Goal: Task Accomplishment & Management: Use online tool/utility

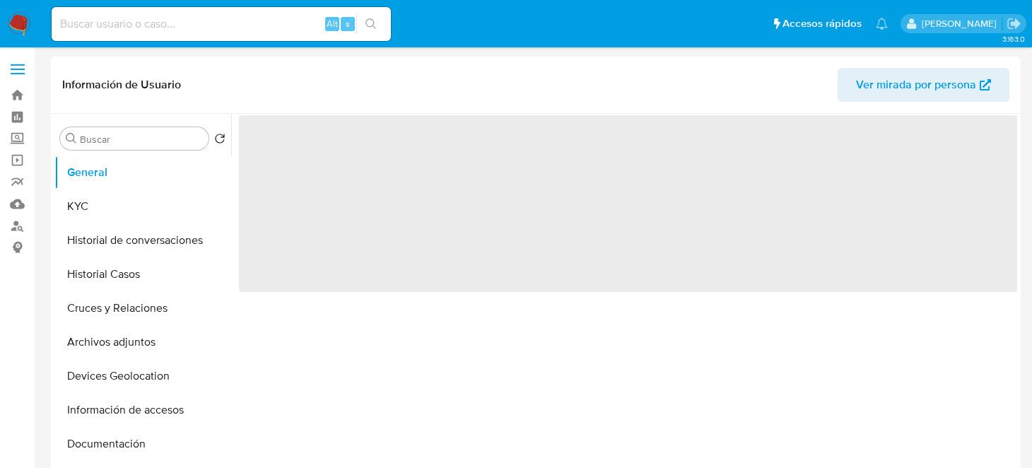
click at [129, 28] on input at bounding box center [221, 24] width 339 height 18
paste input "1391557259"
type input "1391557259"
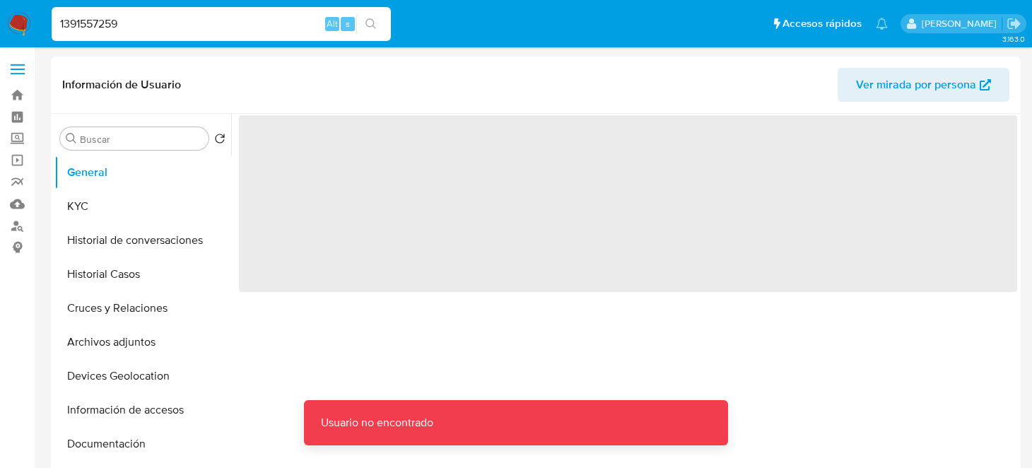
select select "10"
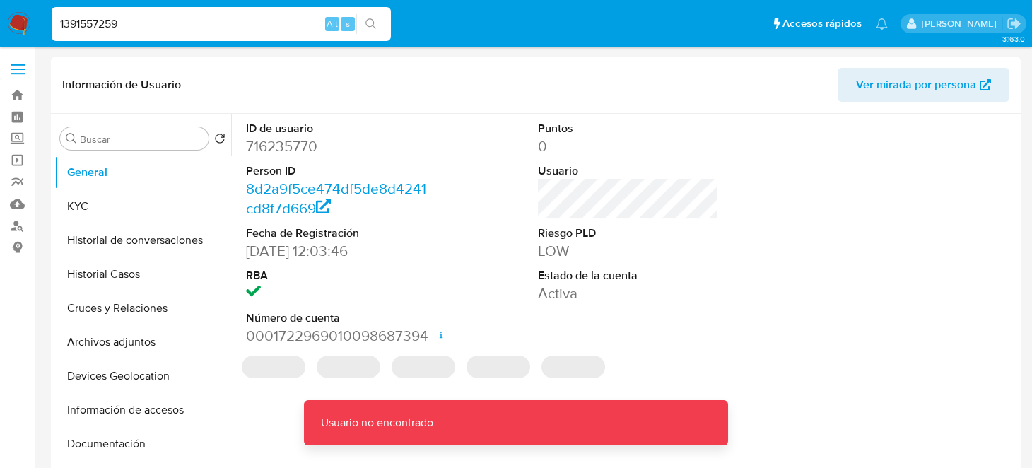
click at [177, 33] on input "1391557259" at bounding box center [221, 24] width 339 height 18
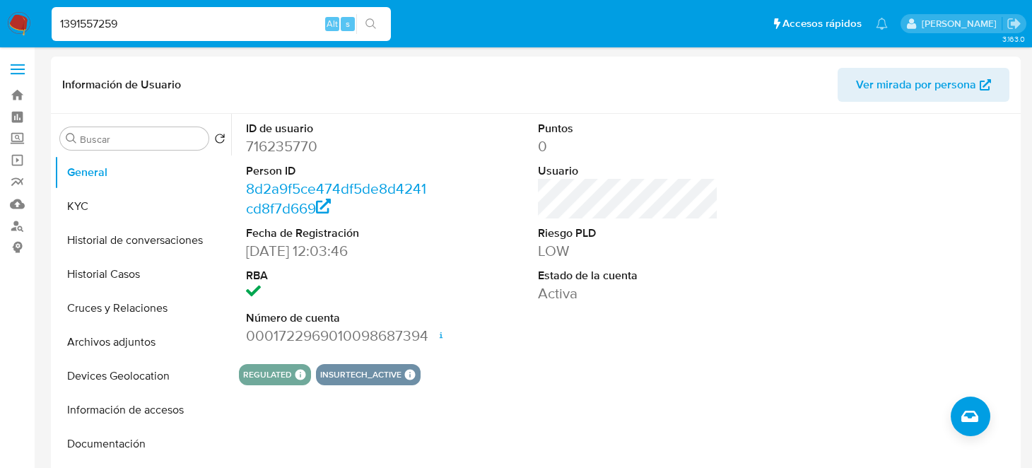
type input "1391557259"
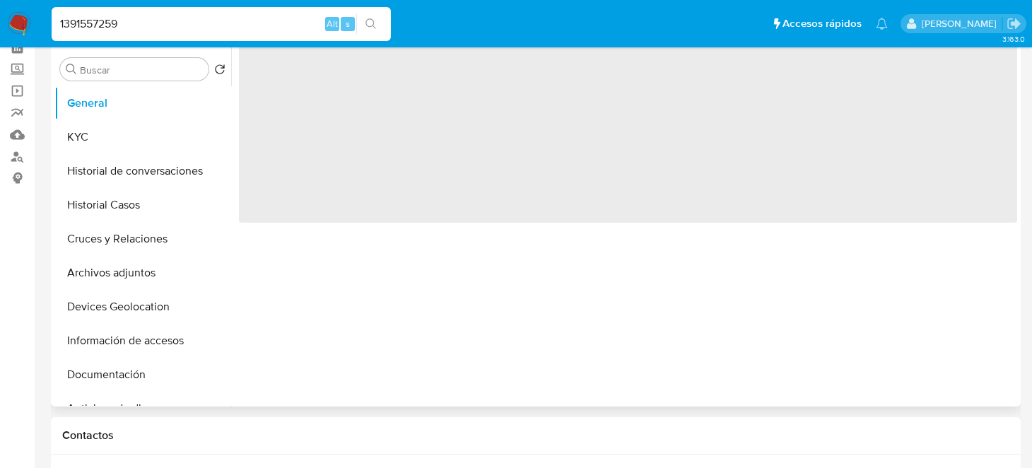
select select "10"
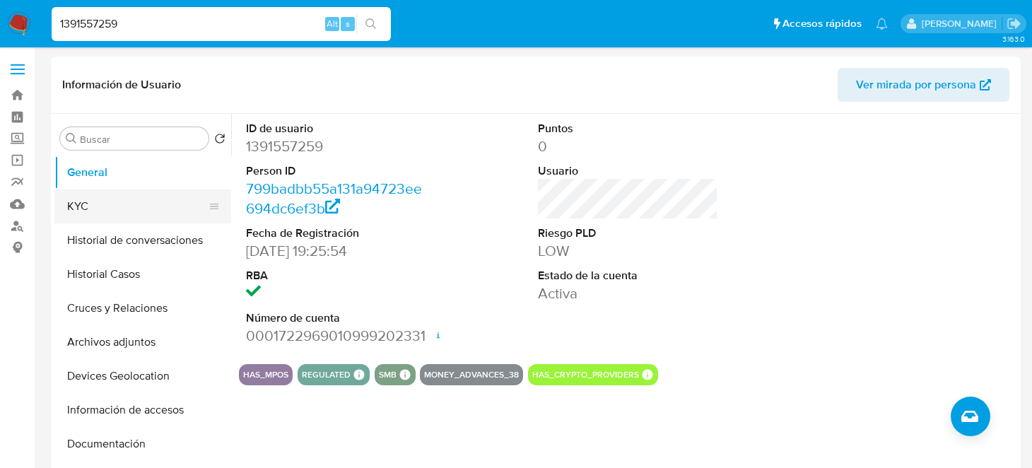
click at [95, 209] on button "KYC" at bounding box center [136, 206] width 165 height 34
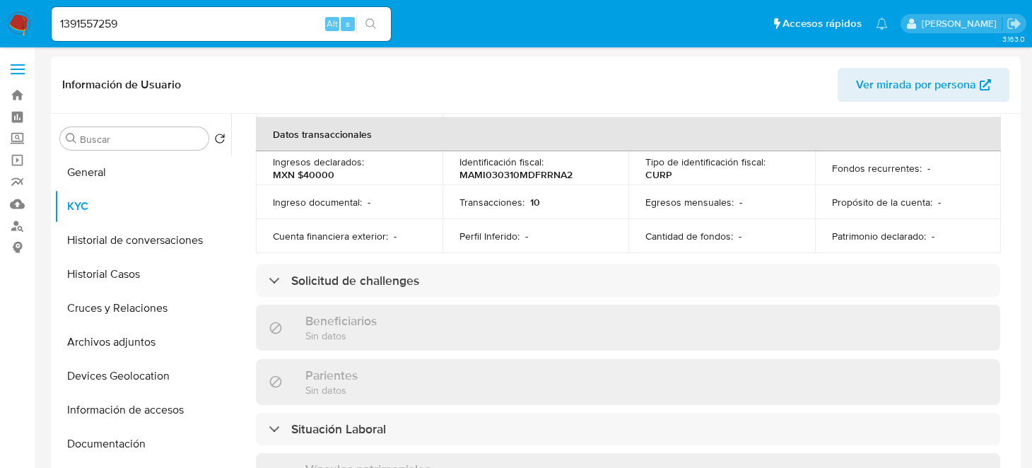
scroll to position [494, 0]
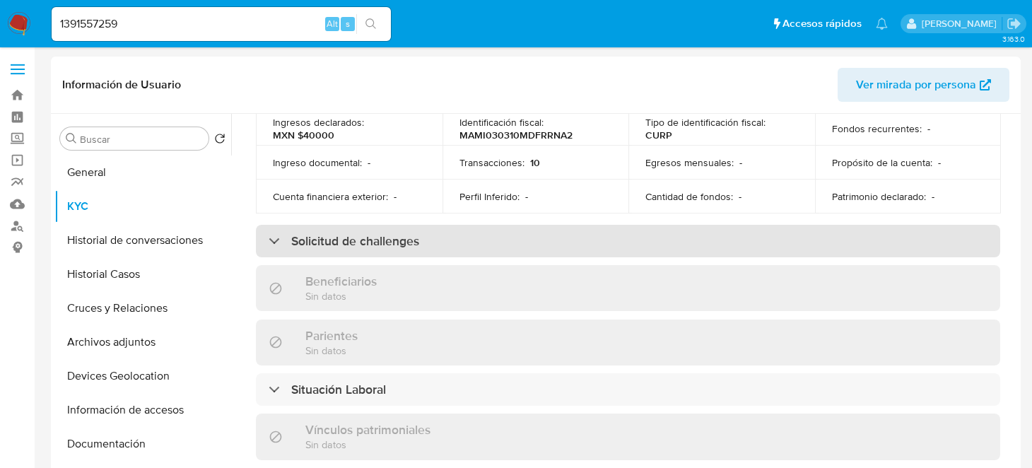
click at [414, 238] on h3 "Solicitud de challenges" at bounding box center [355, 241] width 128 height 16
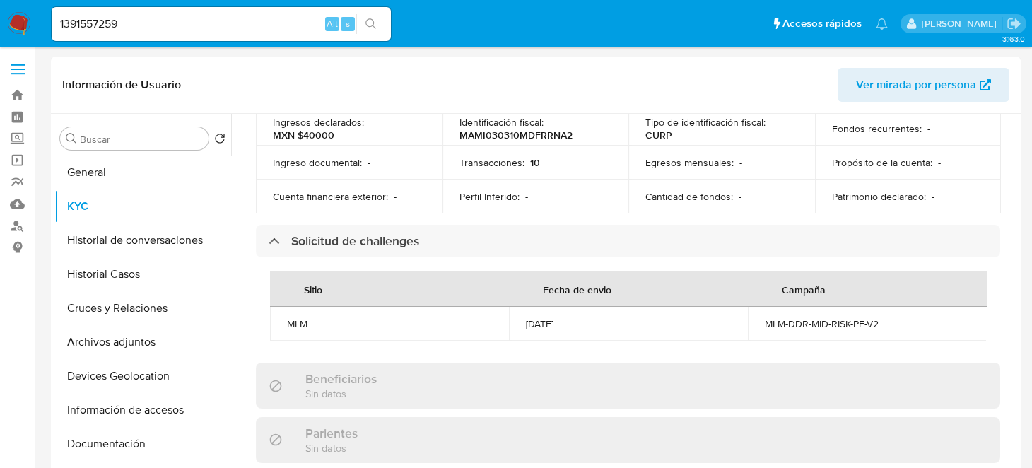
scroll to position [0, 1]
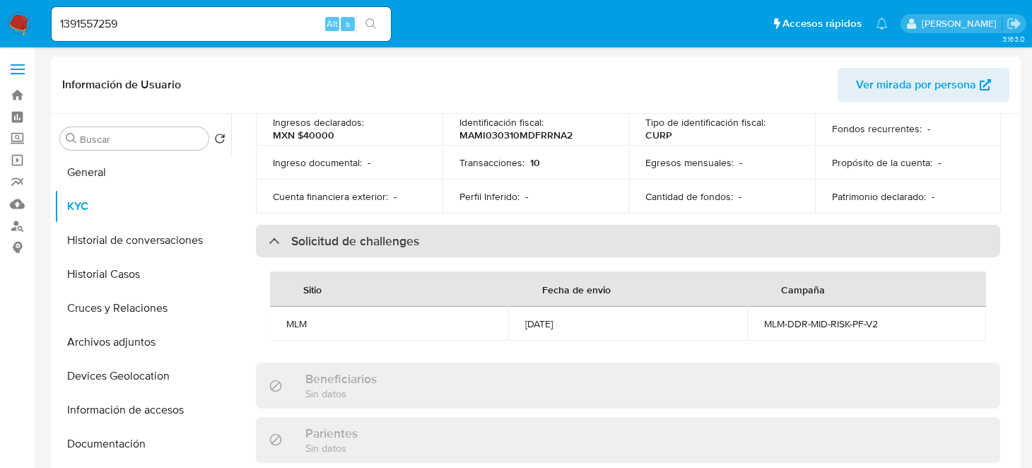
click at [259, 233] on div "Solicitud de challenges" at bounding box center [628, 241] width 744 height 33
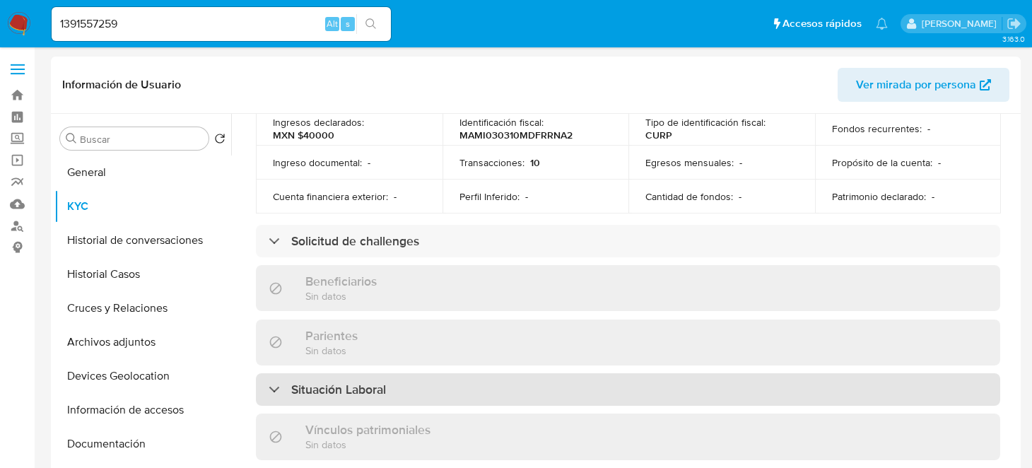
click at [379, 388] on h3 "Situación Laboral" at bounding box center [338, 390] width 95 height 16
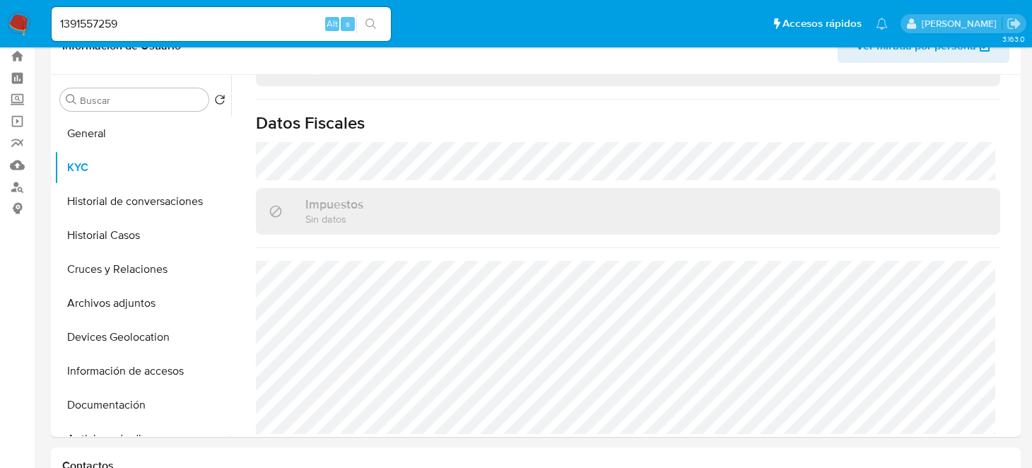
scroll to position [70, 0]
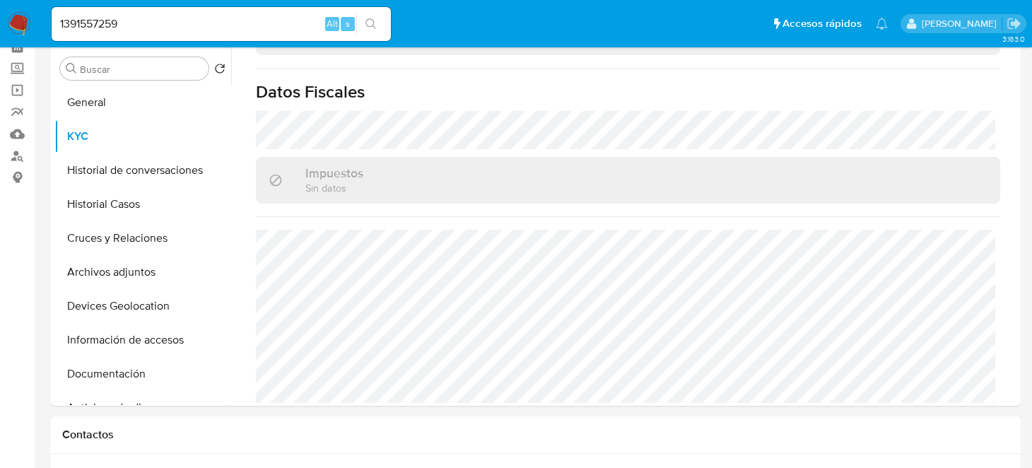
click at [157, 29] on input "1391557259" at bounding box center [221, 24] width 339 height 18
drag, startPoint x: 157, startPoint y: 29, endPoint x: 30, endPoint y: 30, distance: 126.5
click at [30, 30] on nav "Pausado Ver notificaciones 1391557259 Alt s Accesos rápidos Presiona las siguie…" at bounding box center [516, 23] width 1032 height 47
click at [8, 26] on img at bounding box center [19, 24] width 24 height 24
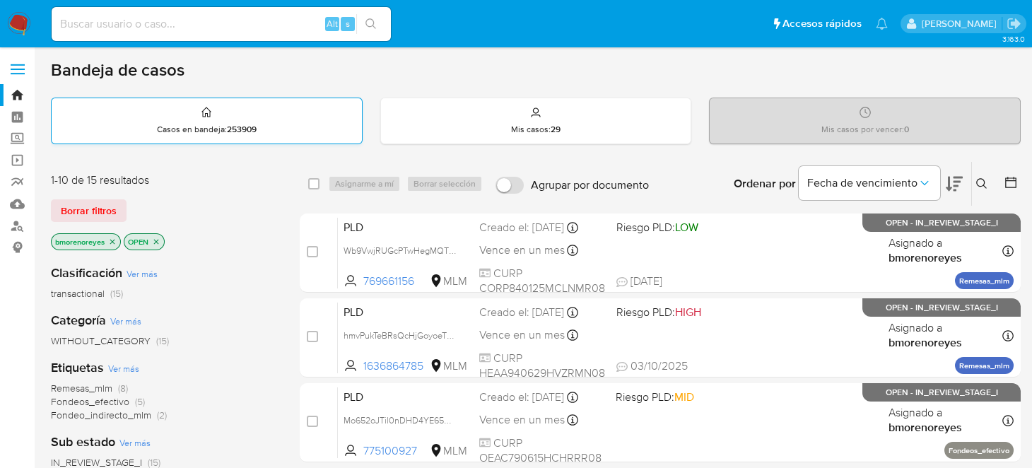
click at [276, 131] on div "Casos en bandeja : 253909" at bounding box center [207, 120] width 310 height 45
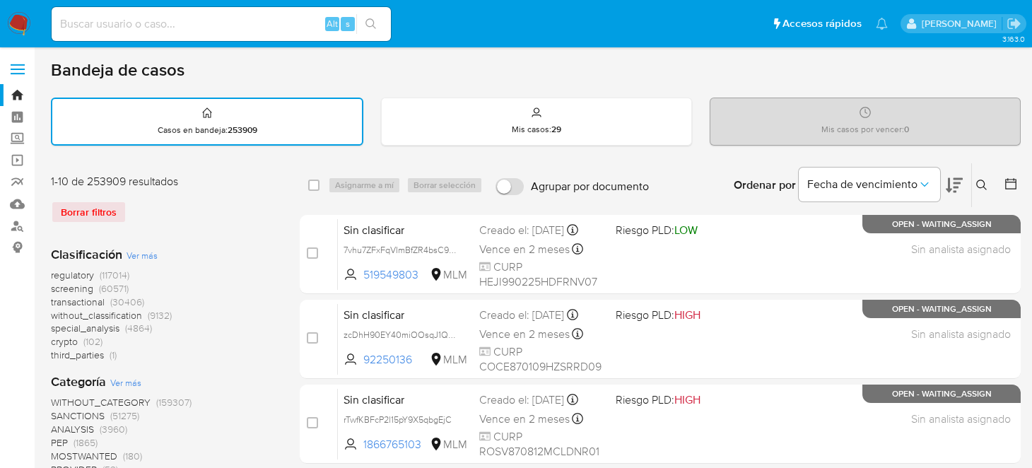
click at [979, 184] on icon at bounding box center [981, 185] width 11 height 11
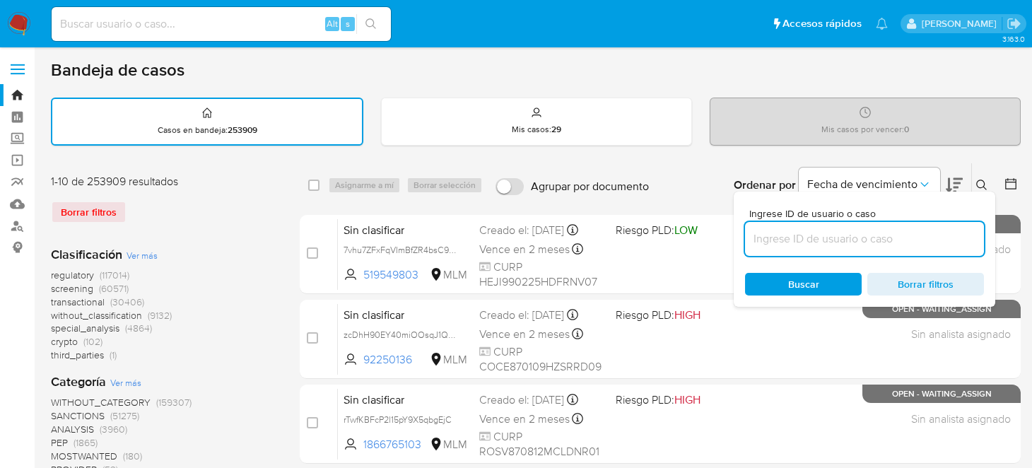
click at [763, 239] on input at bounding box center [864, 239] width 239 height 18
type input "1391557259"
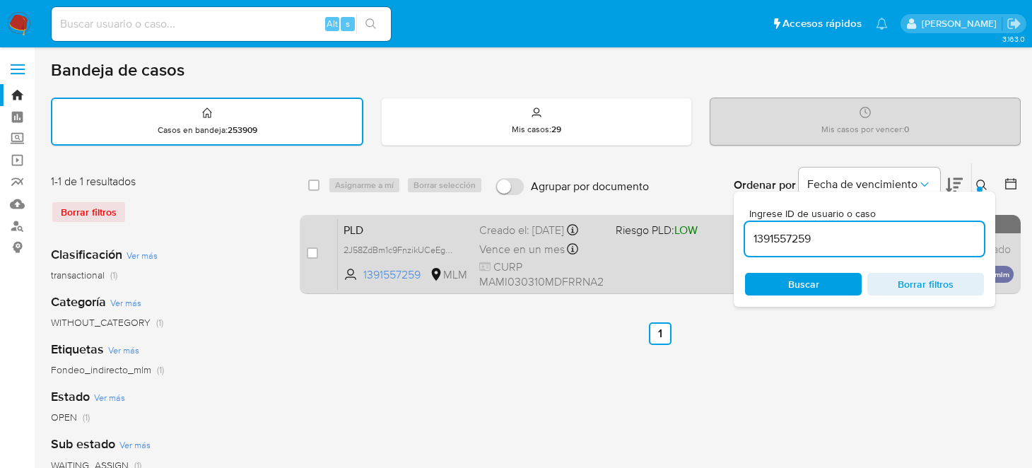
click at [643, 269] on div "PLD 2J58ZdBm1c9FnzikUCeEg8KH 1391557259 MLM Riesgo PLD: LOW Creado el: 12/09/20…" at bounding box center [676, 253] width 676 height 71
click at [312, 255] on input "checkbox" at bounding box center [312, 252] width 11 height 11
checkbox input "true"
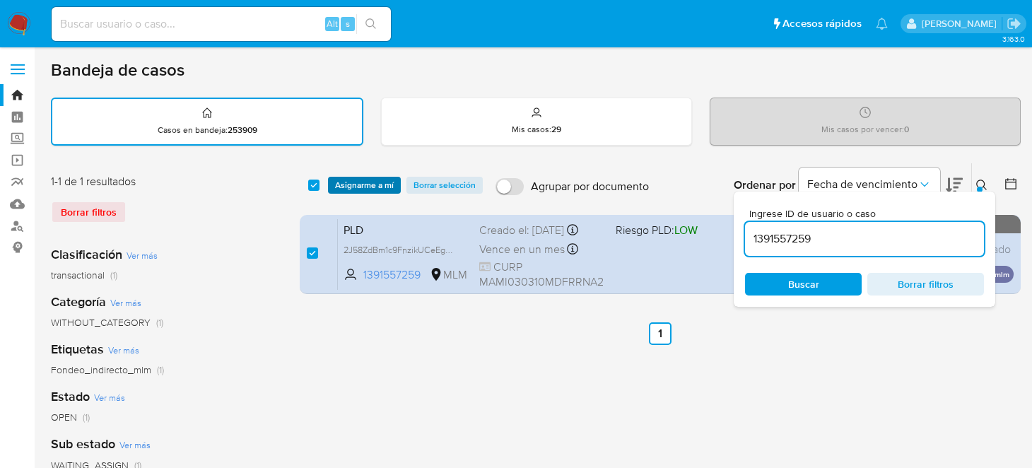
click at [344, 183] on span "Asignarme a mí" at bounding box center [364, 185] width 59 height 14
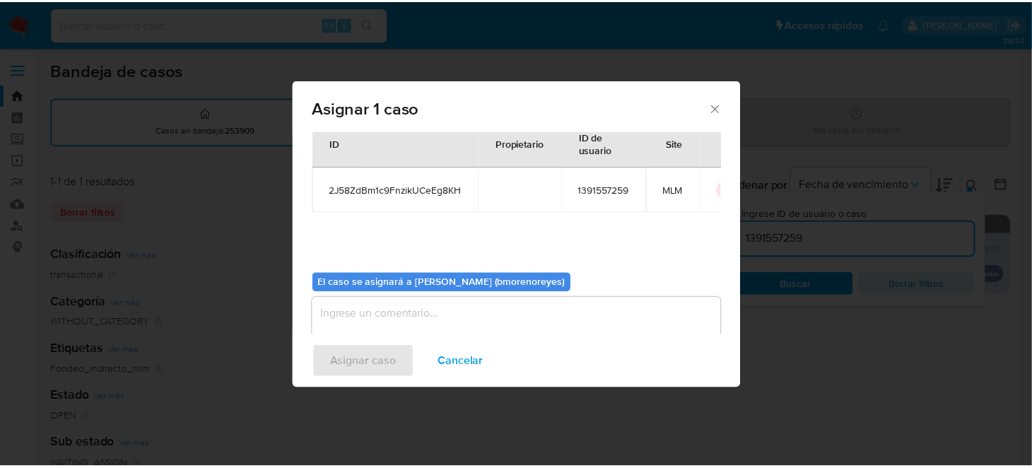
scroll to position [72, 0]
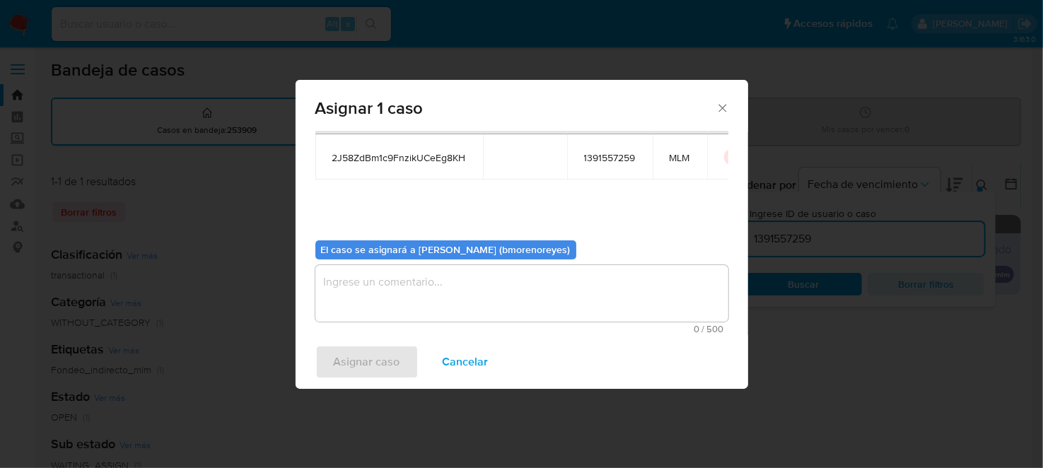
click at [422, 305] on textarea "assign-modal" at bounding box center [521, 293] width 413 height 57
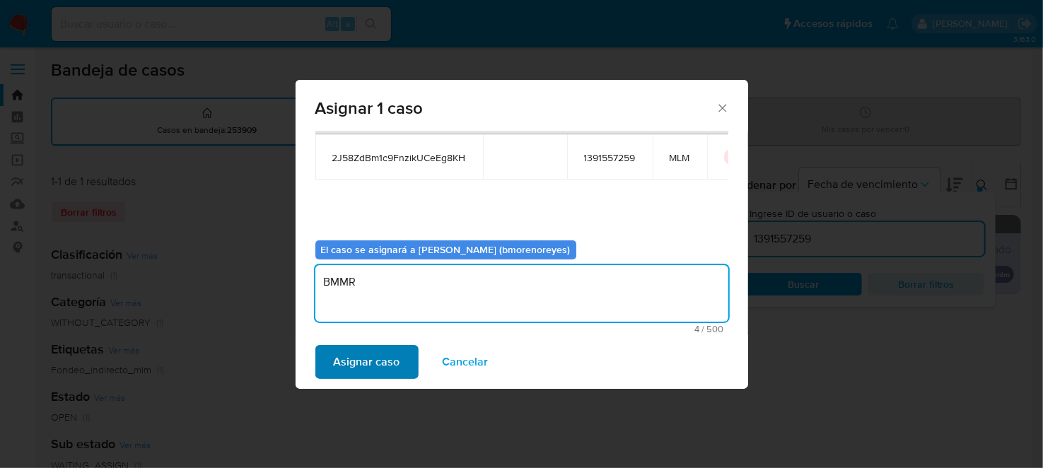
type textarea "BMMR"
click at [379, 356] on span "Asignar caso" at bounding box center [367, 361] width 66 height 31
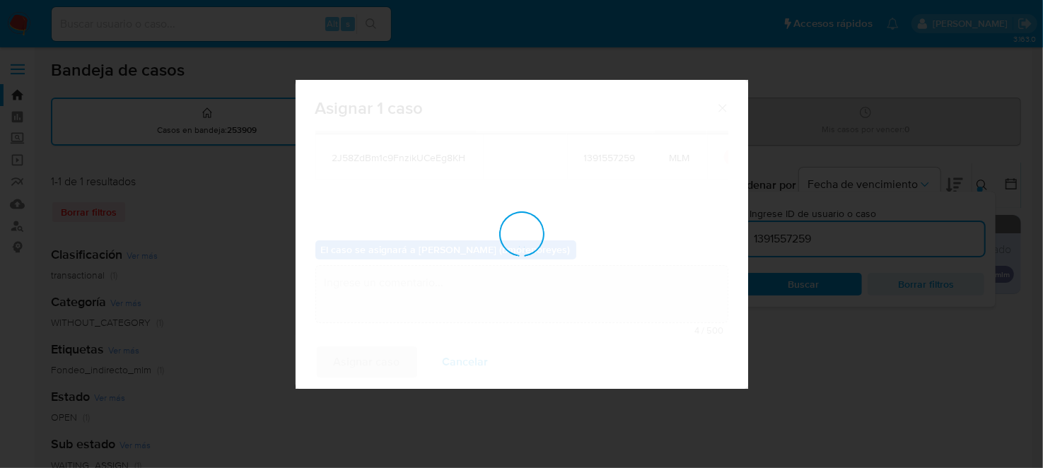
checkbox input "false"
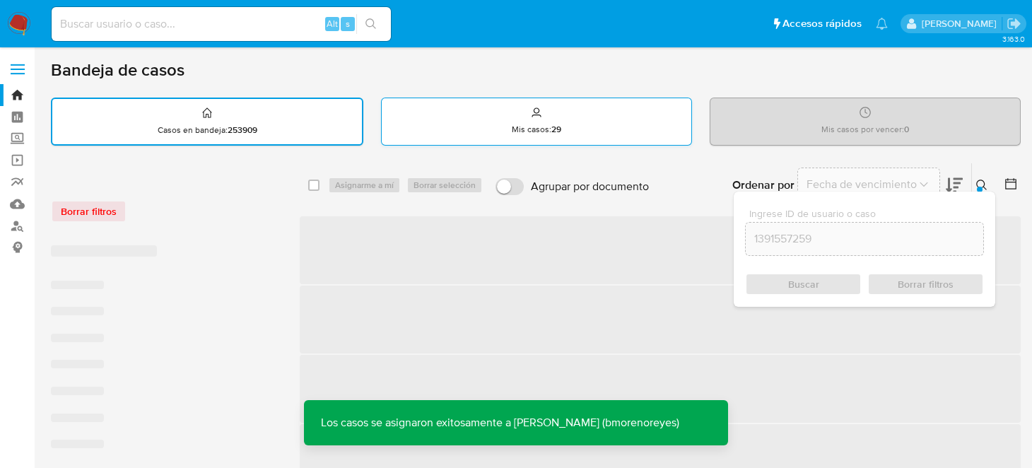
click at [534, 124] on p "Mis casos : 29" at bounding box center [536, 129] width 49 height 11
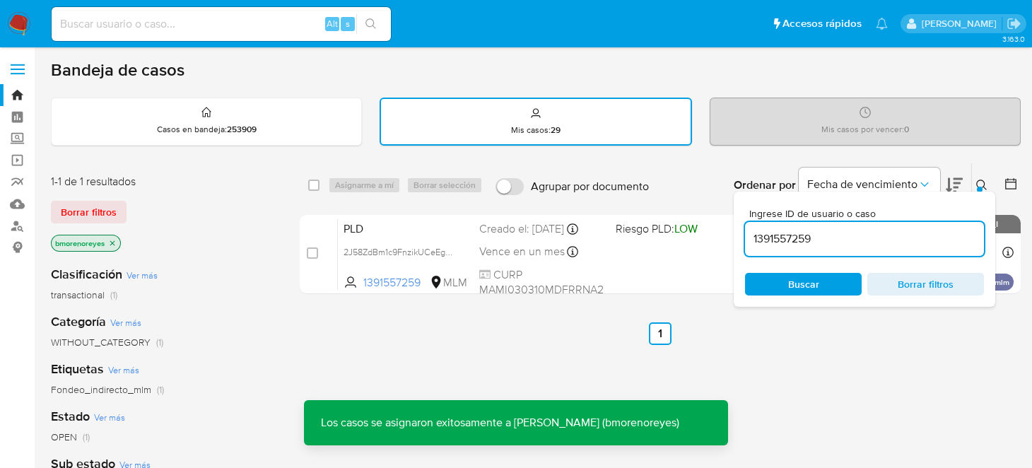
click at [832, 240] on input "1391557259" at bounding box center [864, 239] width 239 height 18
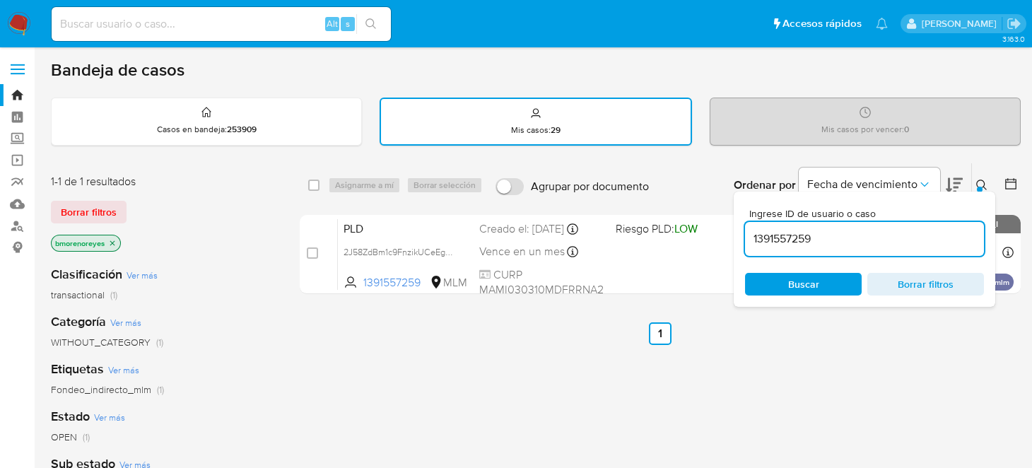
click at [802, 273] on span "Buscar" at bounding box center [803, 284] width 31 height 23
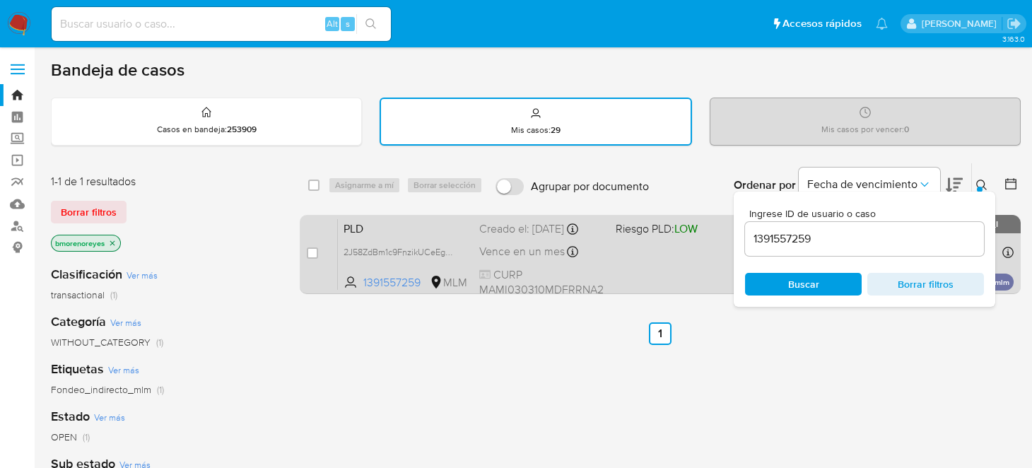
click at [632, 263] on div "PLD 2J58ZdBm1c9FnzikUCeEg8KH 1391557259 MLM Riesgo PLD: LOW Creado el: 12/09/20…" at bounding box center [676, 253] width 676 height 71
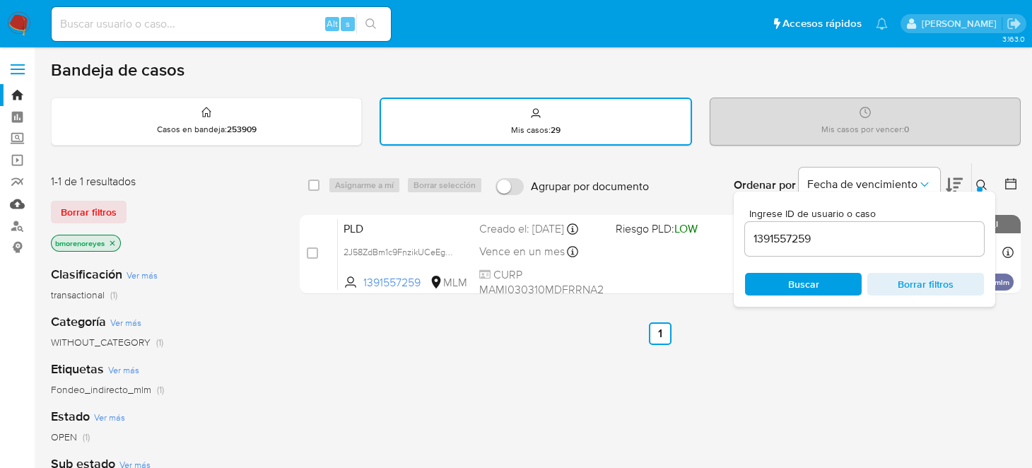
click at [10, 195] on link "Mulan" at bounding box center [84, 204] width 168 height 22
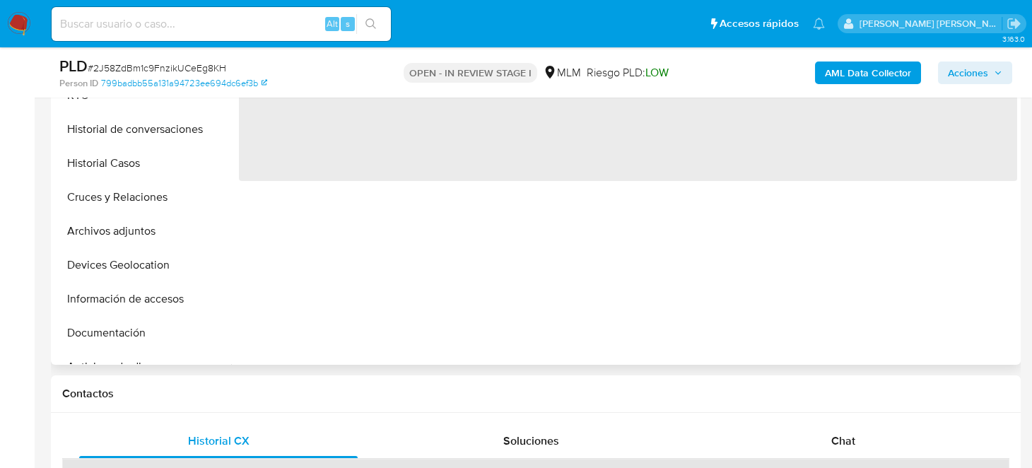
select select "10"
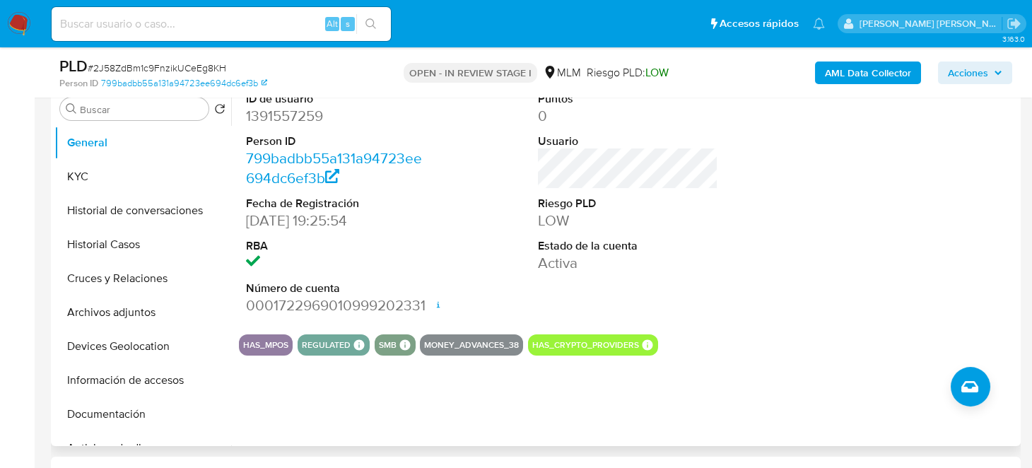
scroll to position [353, 0]
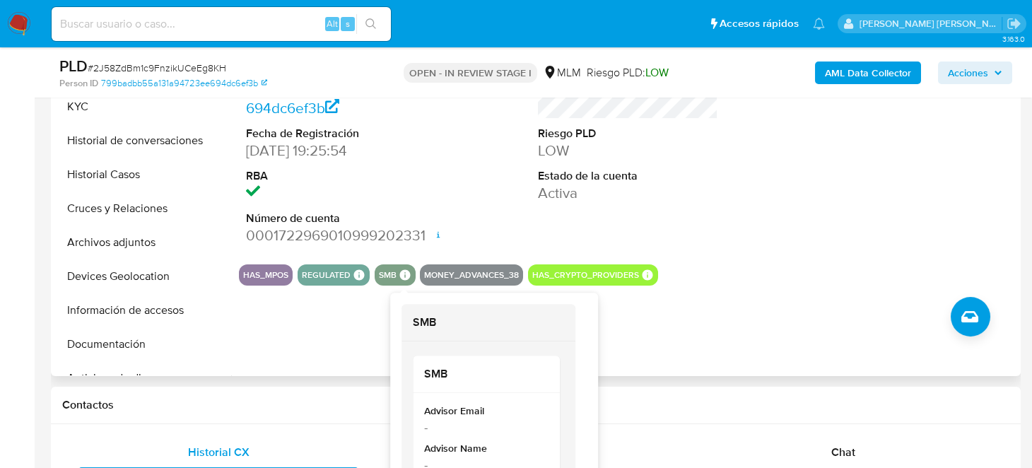
click at [404, 272] on icon at bounding box center [404, 274] width 11 height 11
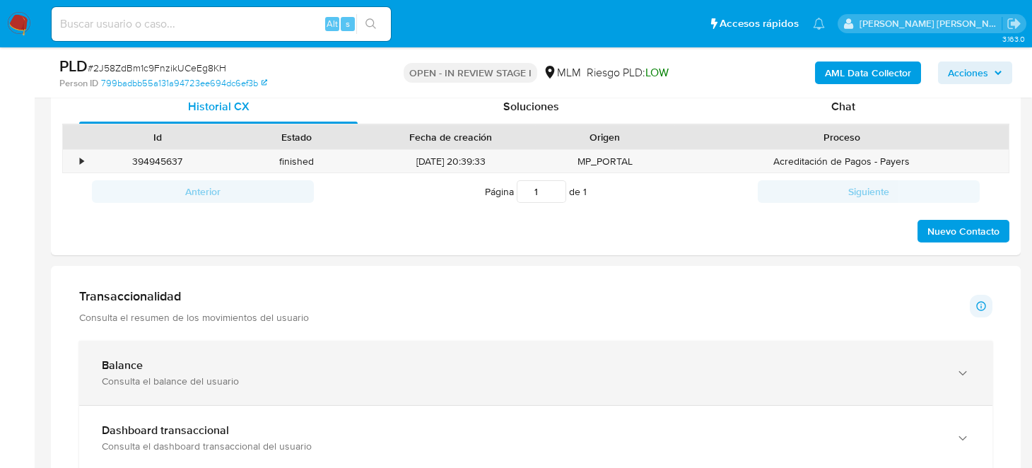
scroll to position [706, 0]
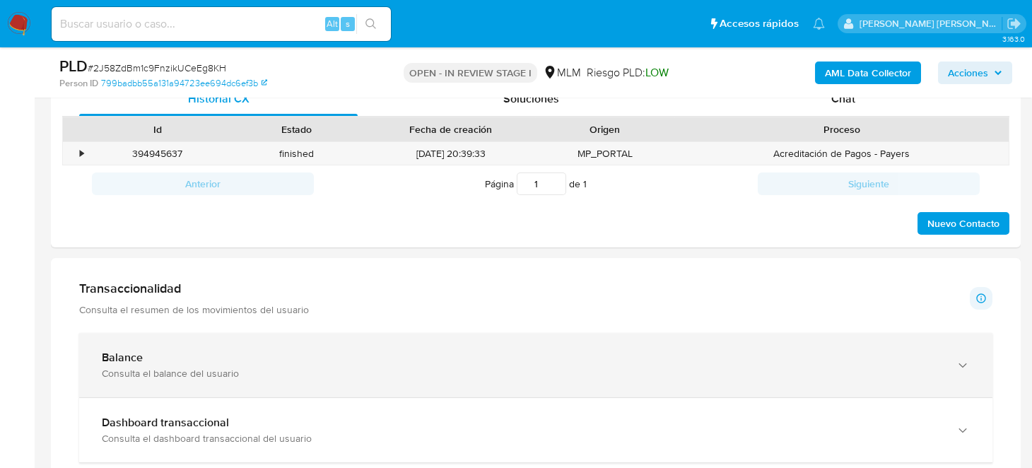
click at [146, 343] on div "Balance Consulta el balance del usuario" at bounding box center [535, 365] width 913 height 64
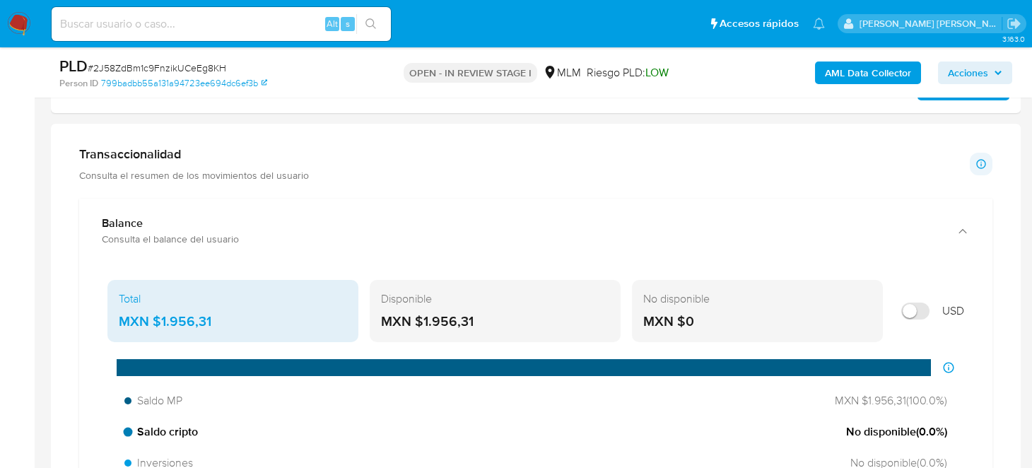
scroll to position [919, 0]
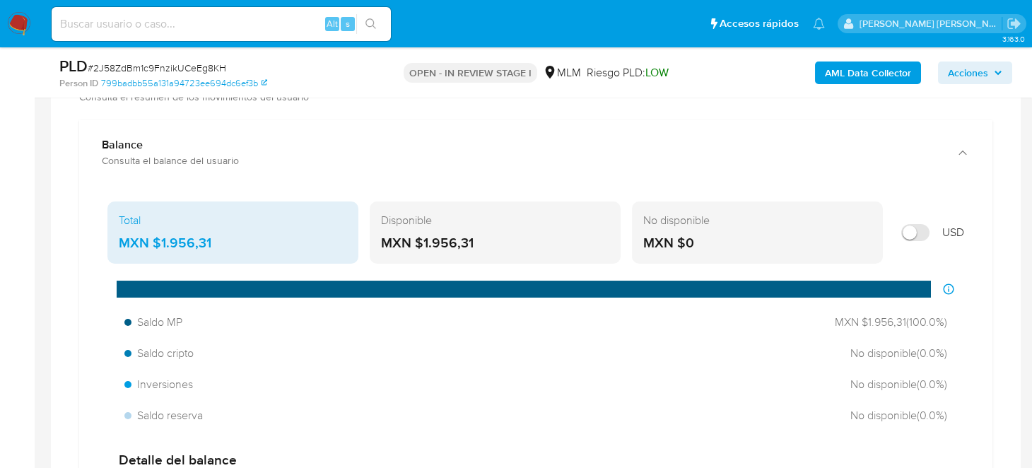
drag, startPoint x: 486, startPoint y: 250, endPoint x: 421, endPoint y: 241, distance: 66.3
click at [421, 241] on div "MXN $1.956,31" at bounding box center [495, 243] width 228 height 18
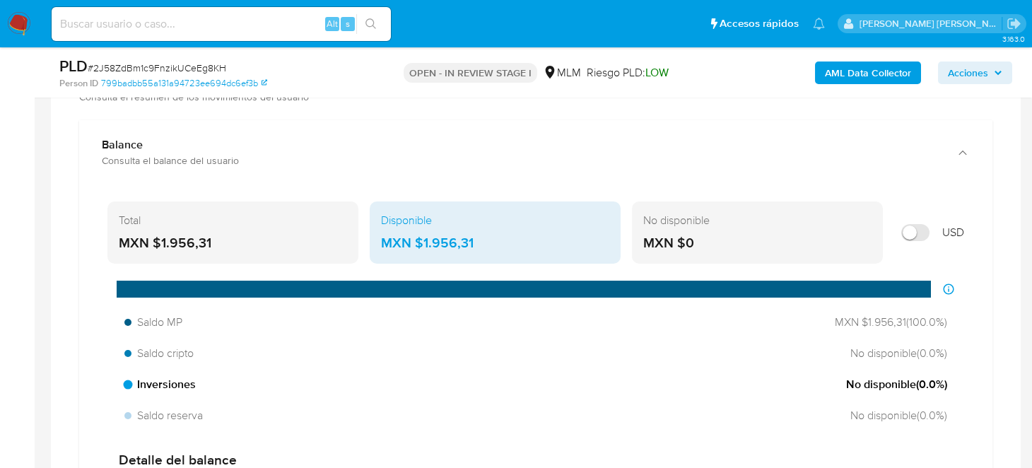
click at [553, 368] on div "Saldo MP MXN $1.956,31 ( 100.0 %) Saldo cripto No disponible ( 0.0 %) Inversion…" at bounding box center [535, 369] width 857 height 120
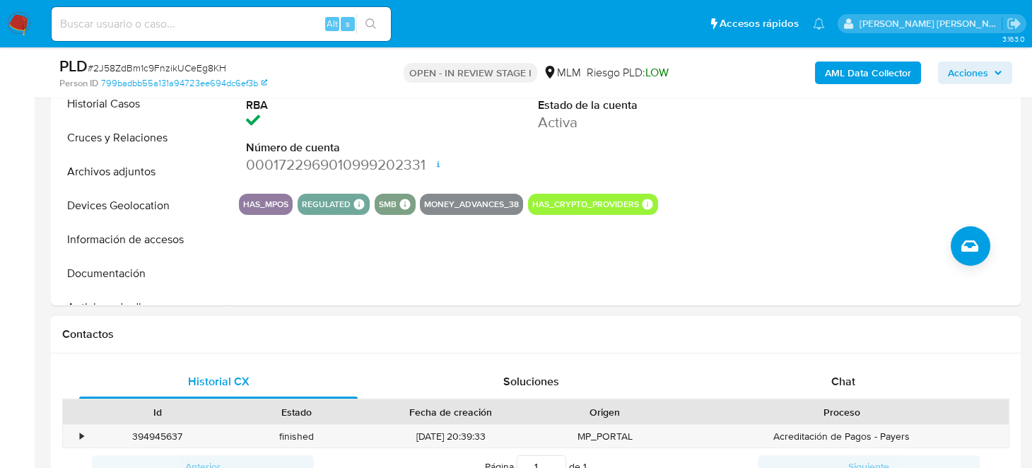
scroll to position [141, 0]
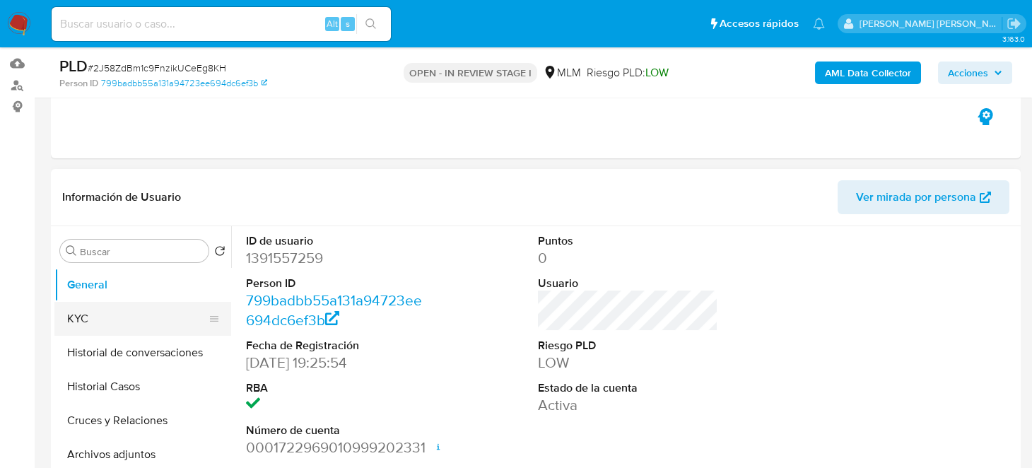
click at [91, 307] on button "KYC" at bounding box center [136, 319] width 165 height 34
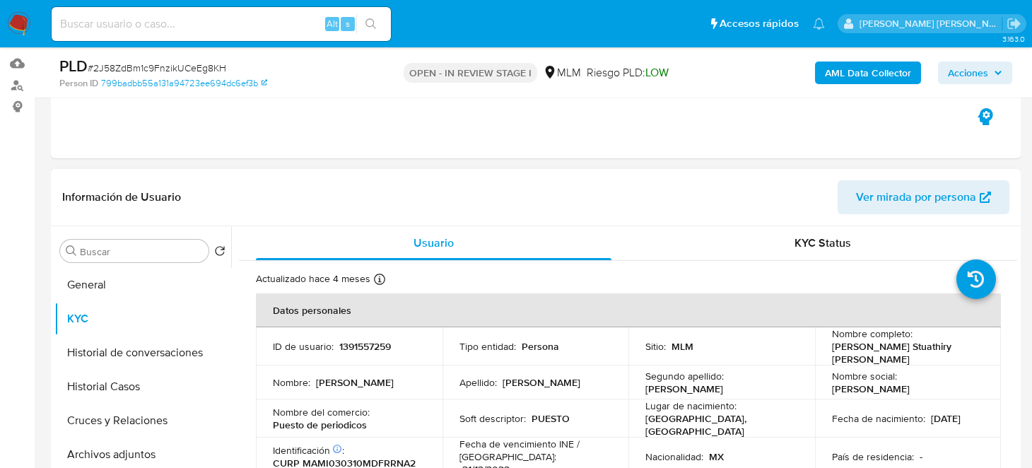
scroll to position [70, 0]
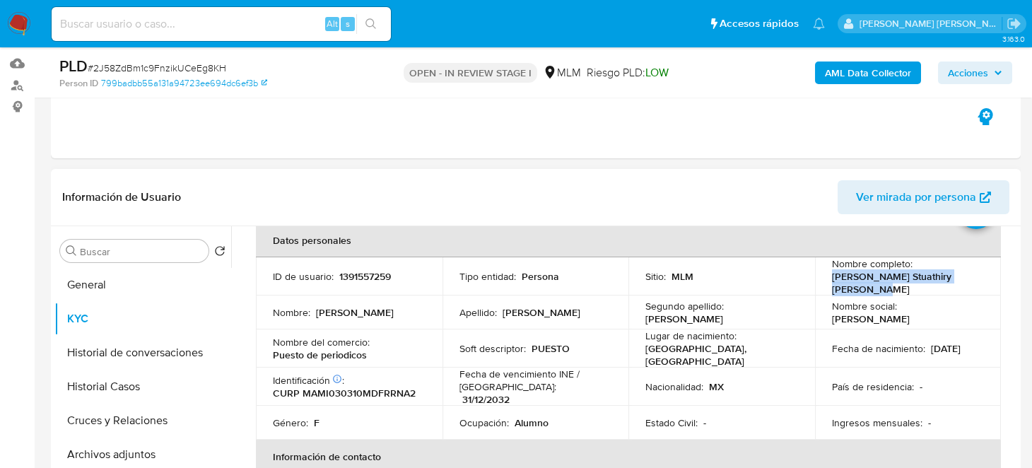
drag, startPoint x: 828, startPoint y: 272, endPoint x: 876, endPoint y: 287, distance: 50.3
click at [876, 287] on p "Ingrid Stuathiry Martinez Martinez" at bounding box center [905, 282] width 147 height 25
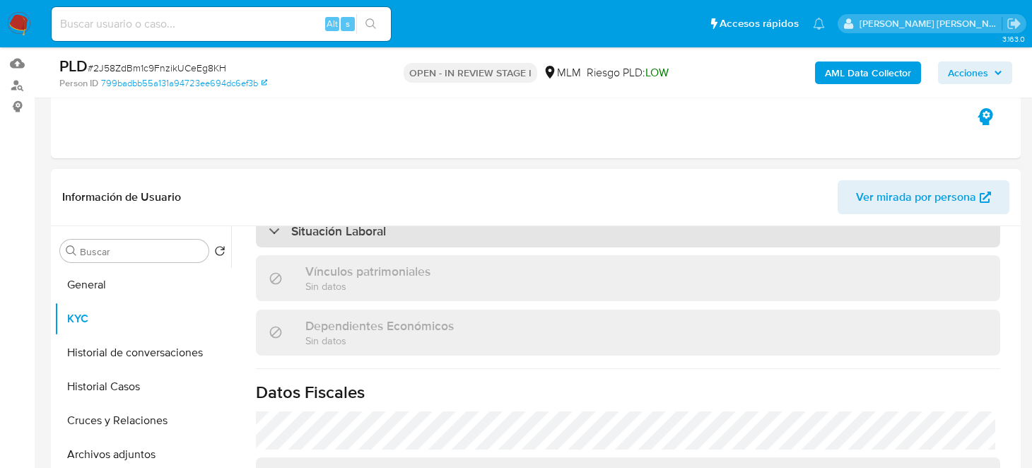
scroll to position [636, 0]
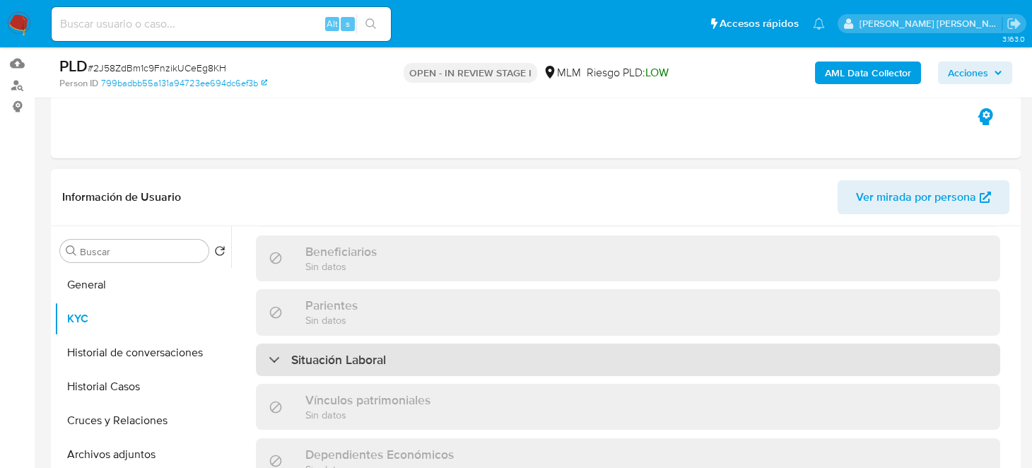
click at [449, 363] on div "Situación Laboral" at bounding box center [628, 360] width 744 height 33
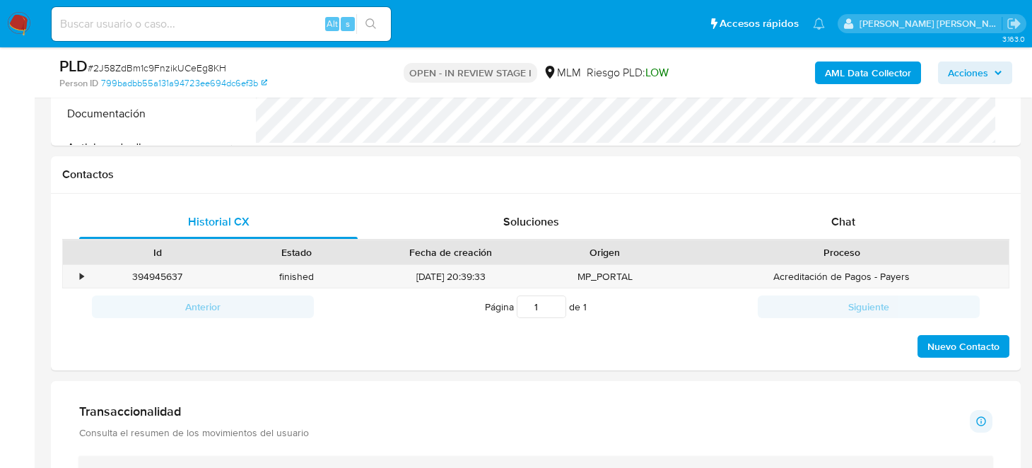
scroll to position [706, 0]
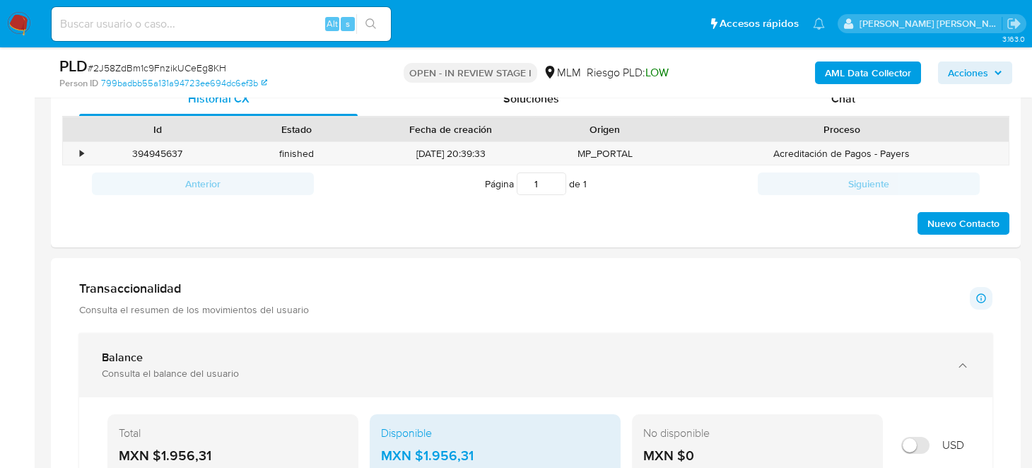
click at [197, 380] on div "Balance Consulta el balance del usuario" at bounding box center [535, 365] width 913 height 64
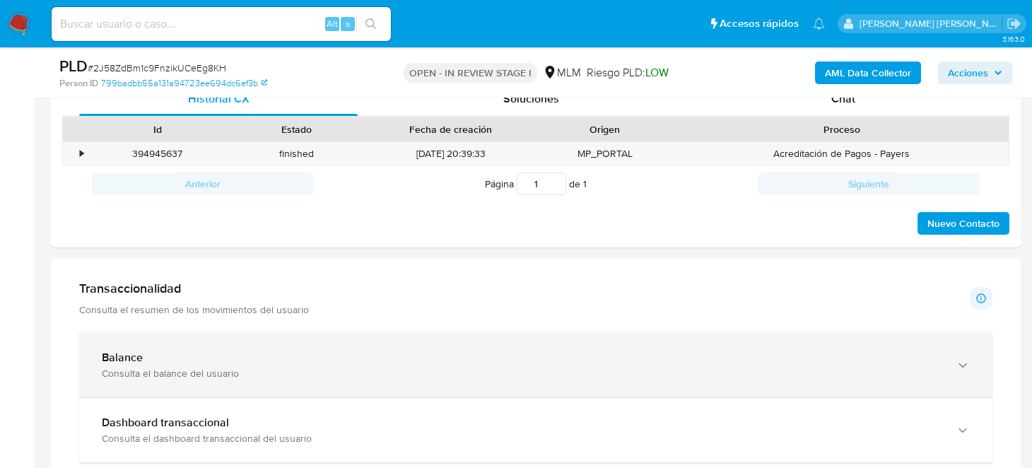
click at [490, 368] on div "Consulta el balance del usuario" at bounding box center [522, 373] width 840 height 13
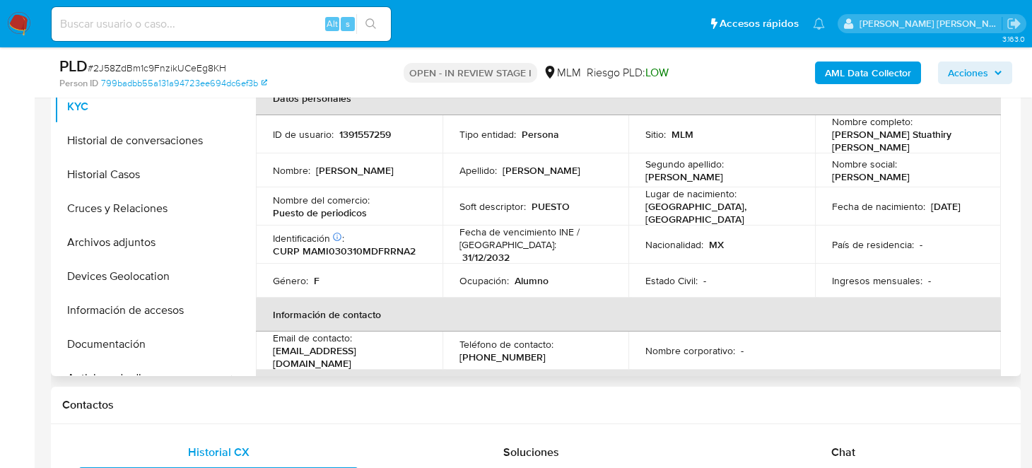
scroll to position [283, 0]
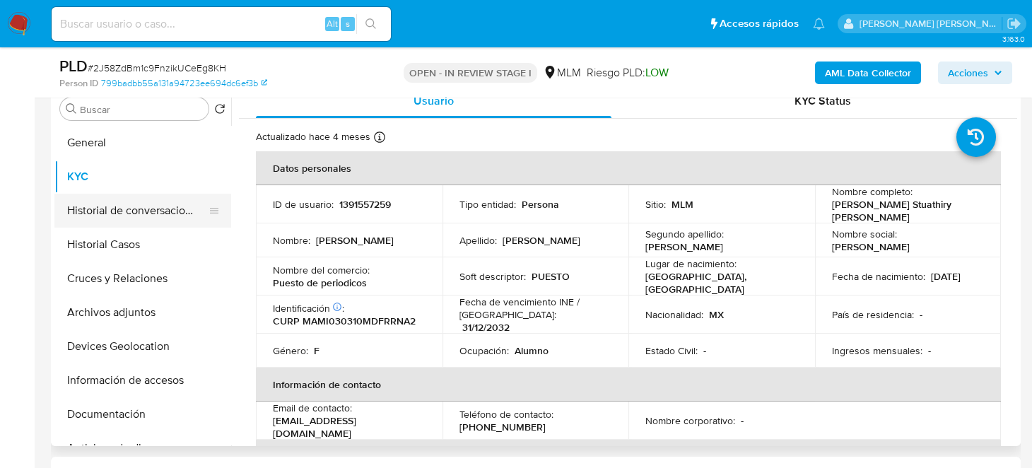
click at [133, 206] on button "Historial de conversaciones" at bounding box center [136, 211] width 165 height 34
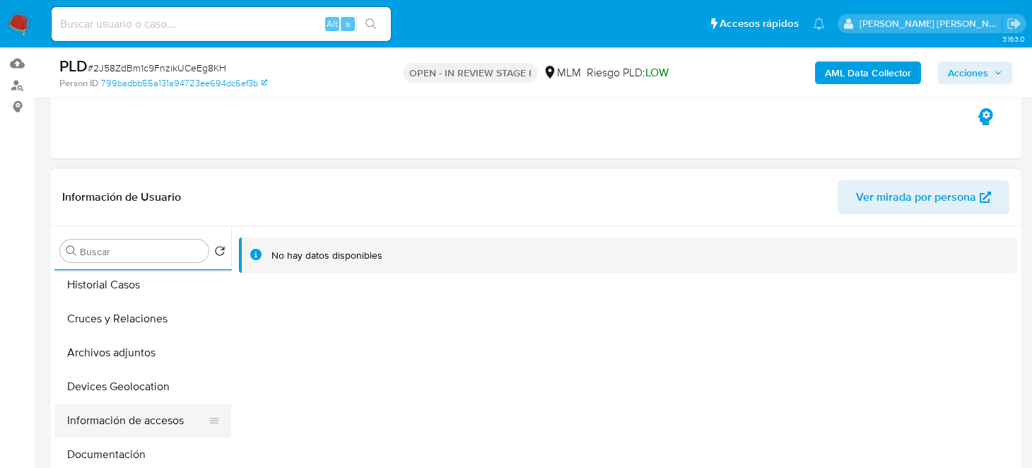
scroll to position [141, 0]
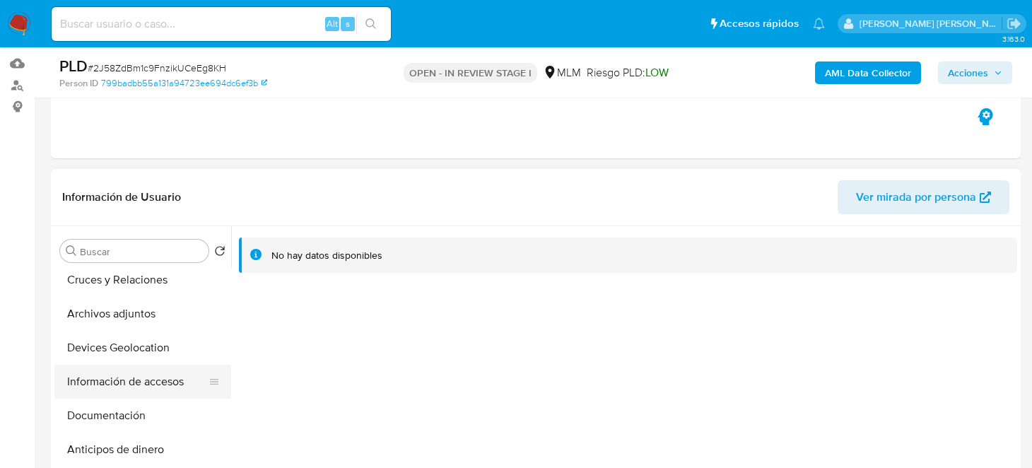
click at [161, 373] on button "Información de accesos" at bounding box center [136, 382] width 165 height 34
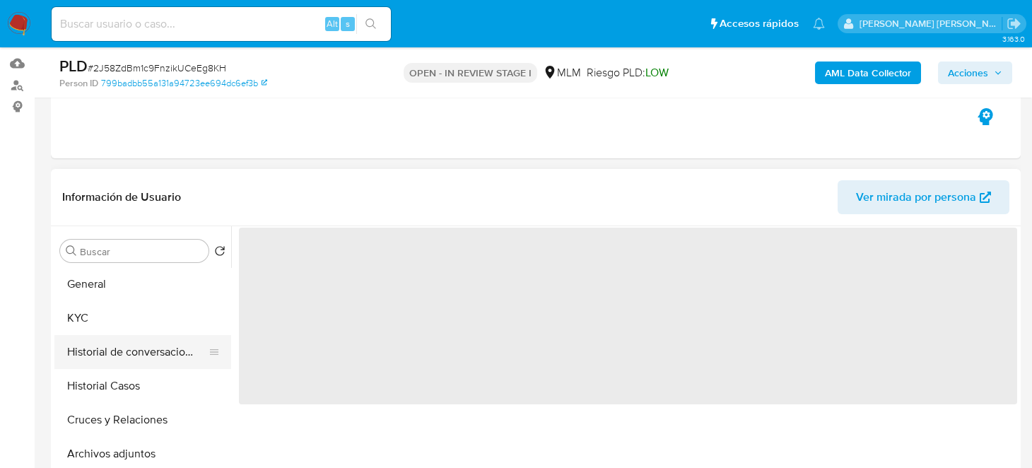
scroll to position [0, 0]
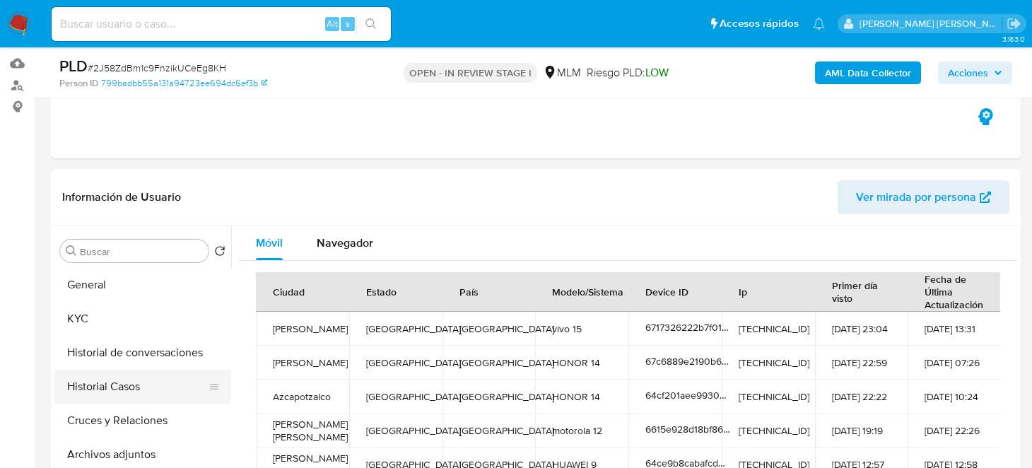
click at [129, 385] on button "Historial Casos" at bounding box center [136, 387] width 165 height 34
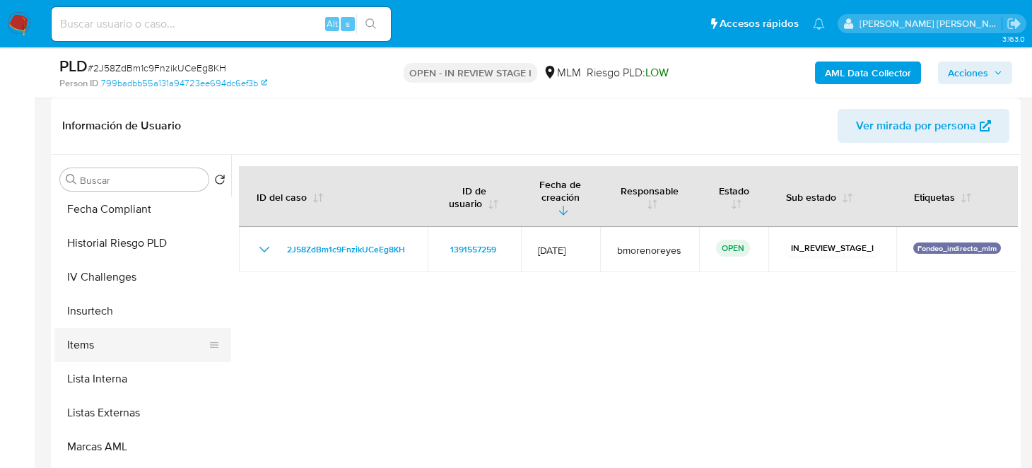
scroll to position [636, 0]
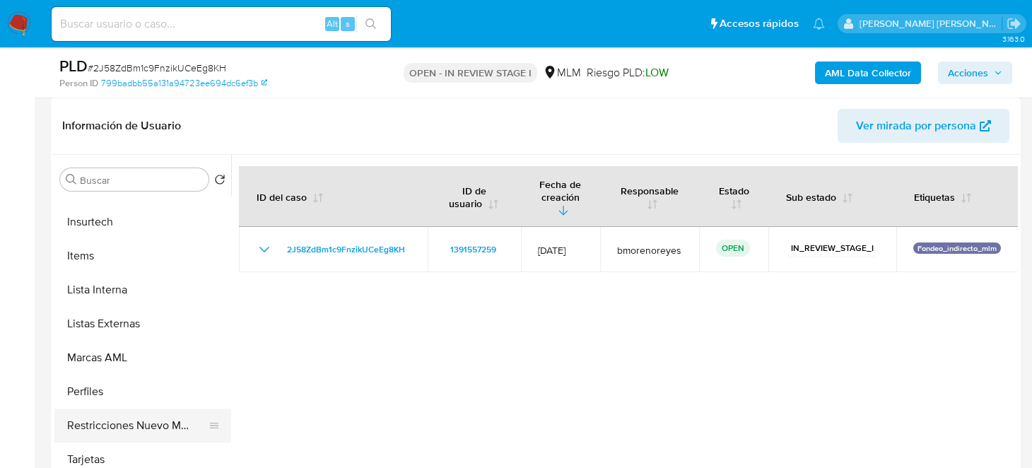
click at [136, 423] on button "Restricciones Nuevo Mundo" at bounding box center [136, 426] width 165 height 34
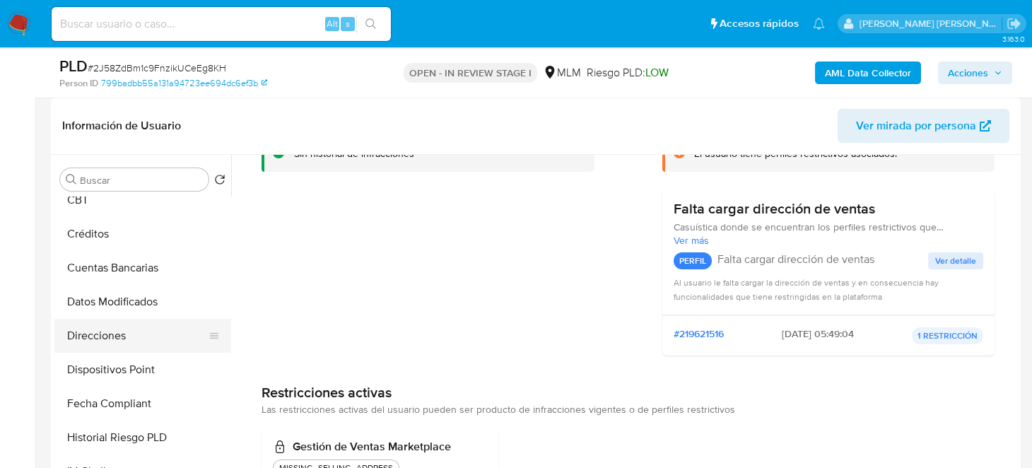
scroll to position [141, 0]
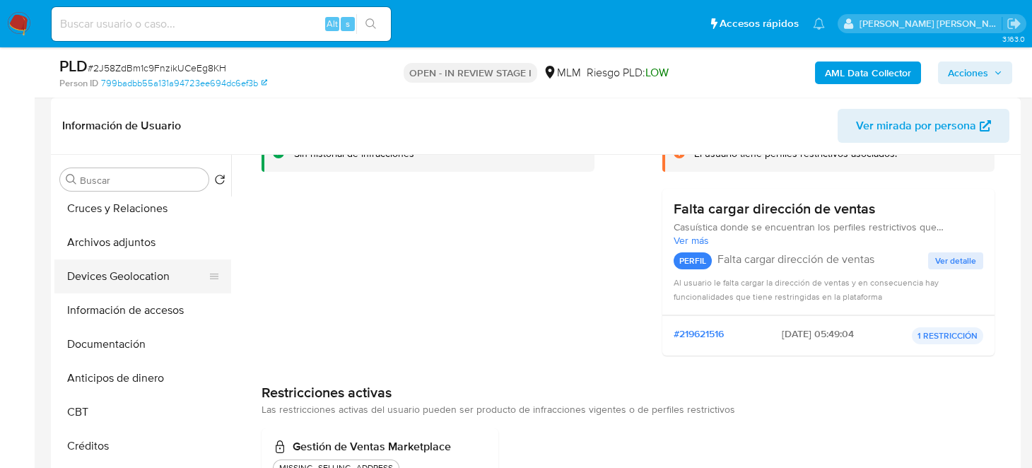
click at [134, 276] on button "Devices Geolocation" at bounding box center [136, 276] width 165 height 34
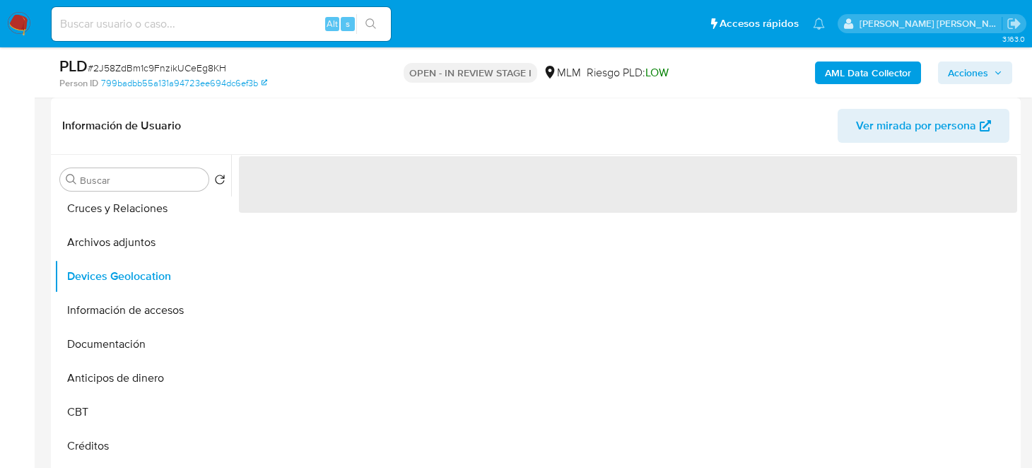
scroll to position [0, 0]
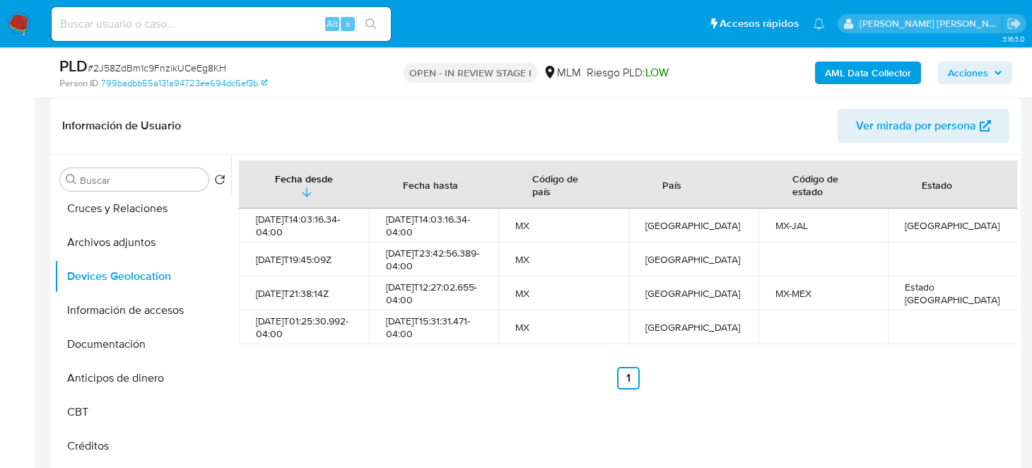
click at [435, 422] on div "Fecha desde Fecha hasta Código de país País Código de estado Estado 2025-08-15T…" at bounding box center [624, 336] width 786 height 362
click at [119, 313] on button "Información de accesos" at bounding box center [136, 310] width 165 height 34
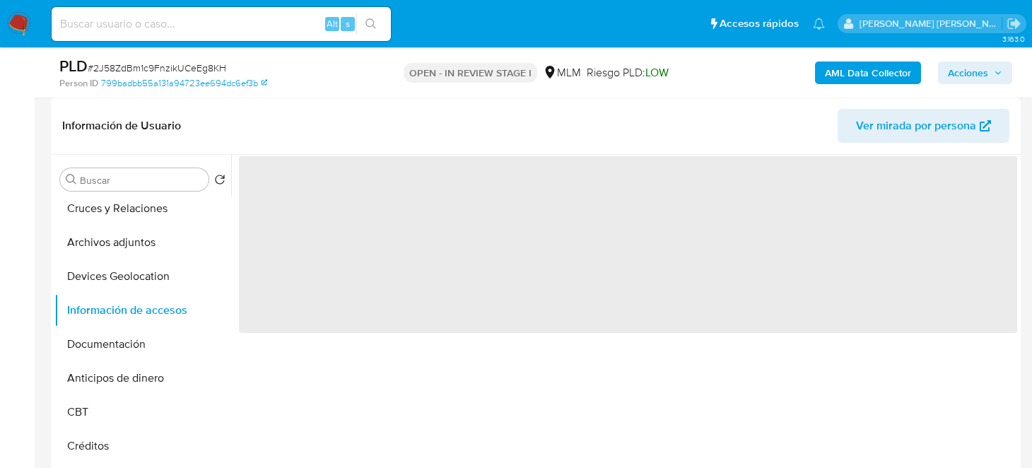
click at [438, 395] on div "‌" at bounding box center [624, 336] width 786 height 362
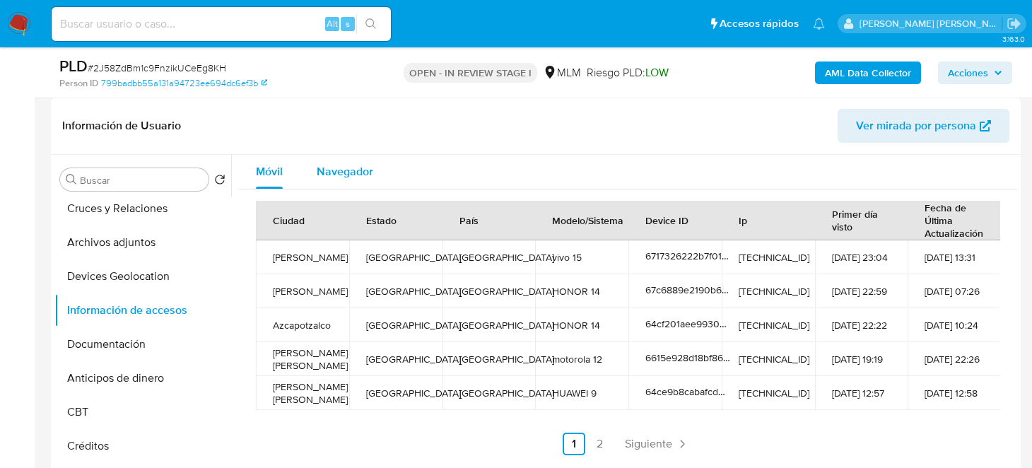
click at [333, 172] on span "Navegador" at bounding box center [345, 171] width 57 height 16
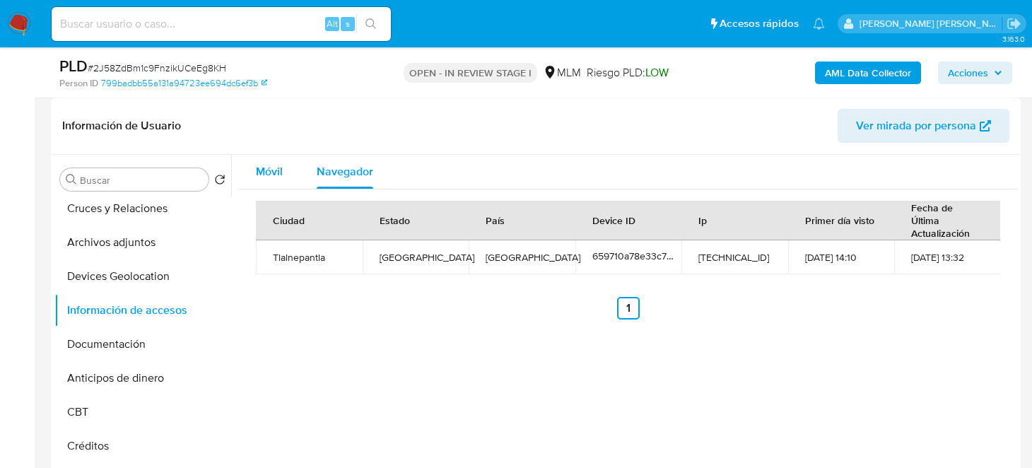
click at [257, 164] on span "Móvil" at bounding box center [269, 171] width 27 height 16
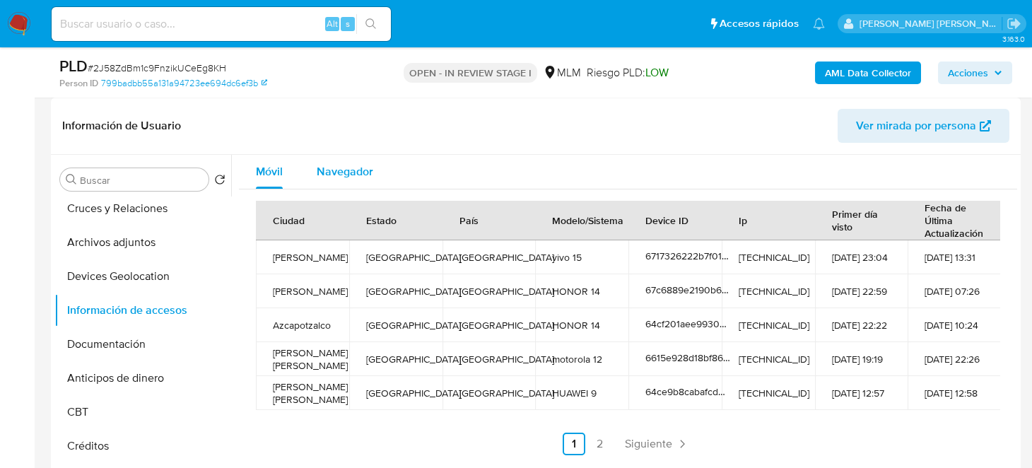
click at [334, 183] on div "Navegador" at bounding box center [345, 172] width 57 height 34
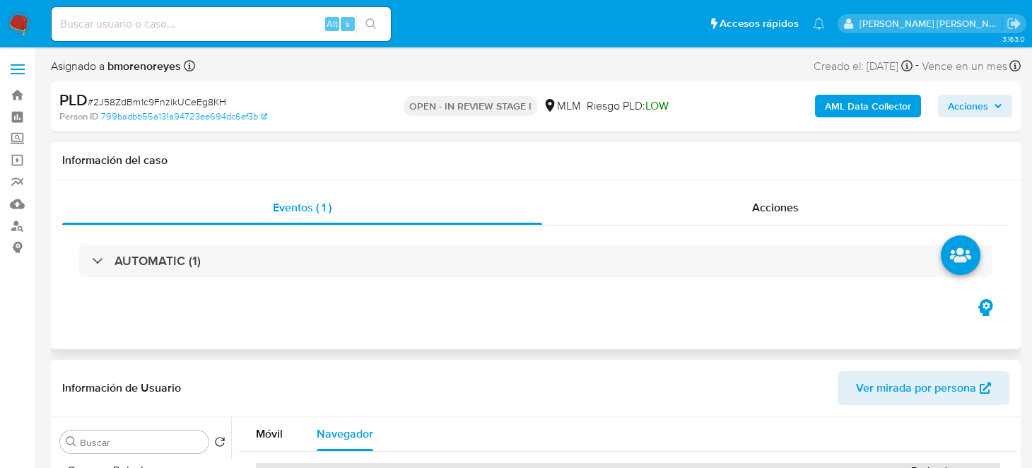
click at [542, 329] on div "Eventos ( 1 ) Acciones AUTOMATIC (1)" at bounding box center [536, 265] width 970 height 170
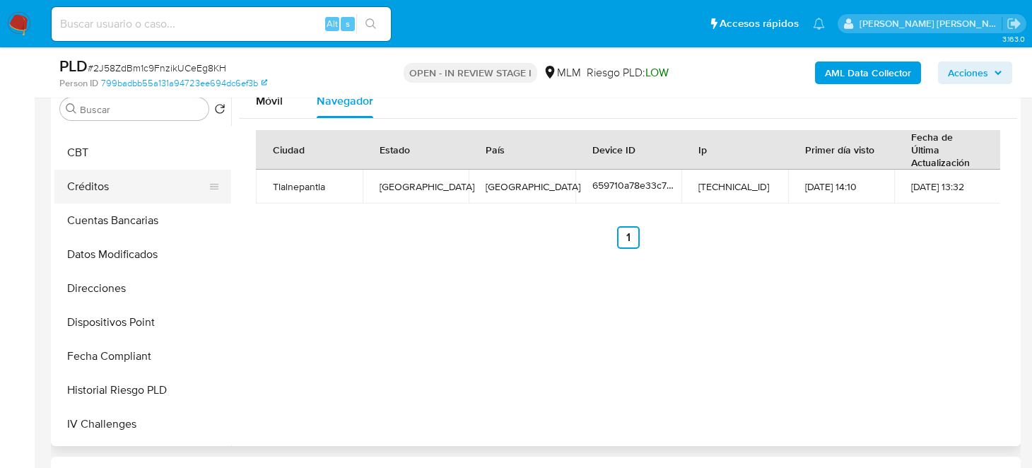
scroll to position [353, 0]
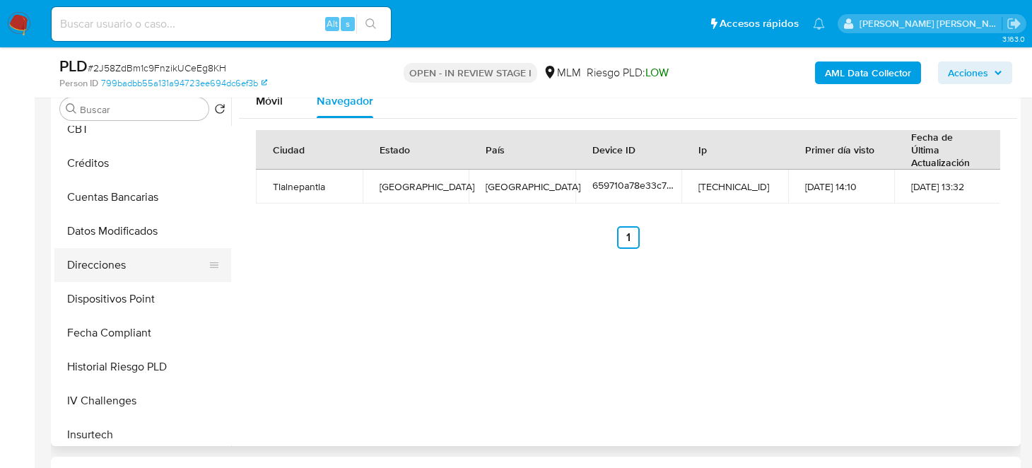
click at [103, 267] on button "Direcciones" at bounding box center [136, 265] width 165 height 34
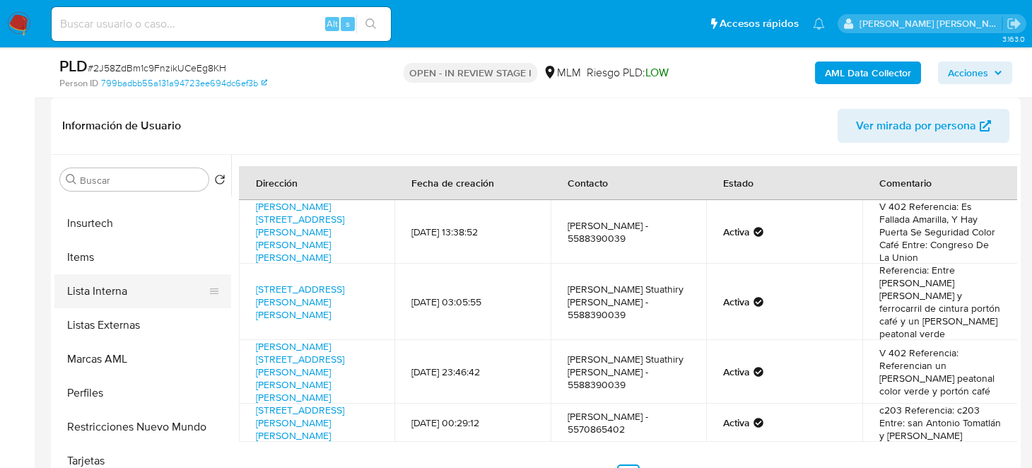
scroll to position [698, 0]
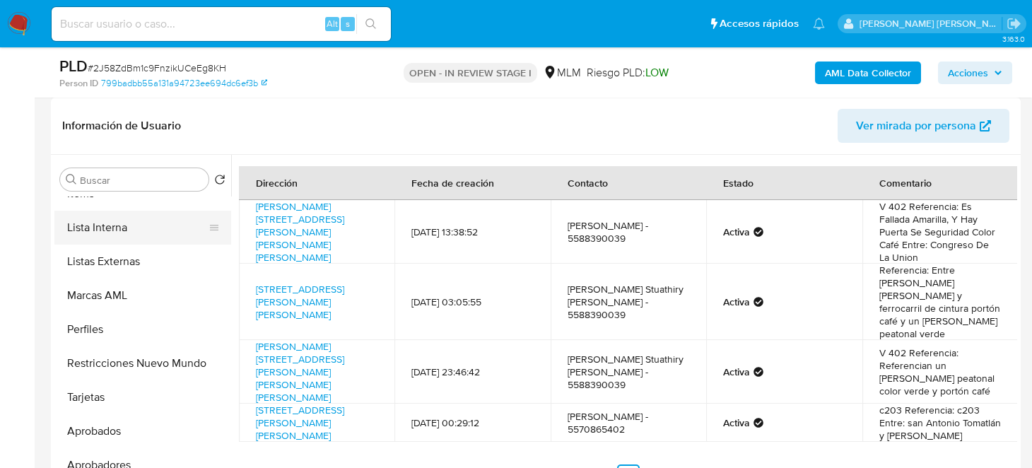
drag, startPoint x: 115, startPoint y: 228, endPoint x: 124, endPoint y: 240, distance: 14.6
click at [115, 228] on button "Lista Interna" at bounding box center [136, 228] width 165 height 34
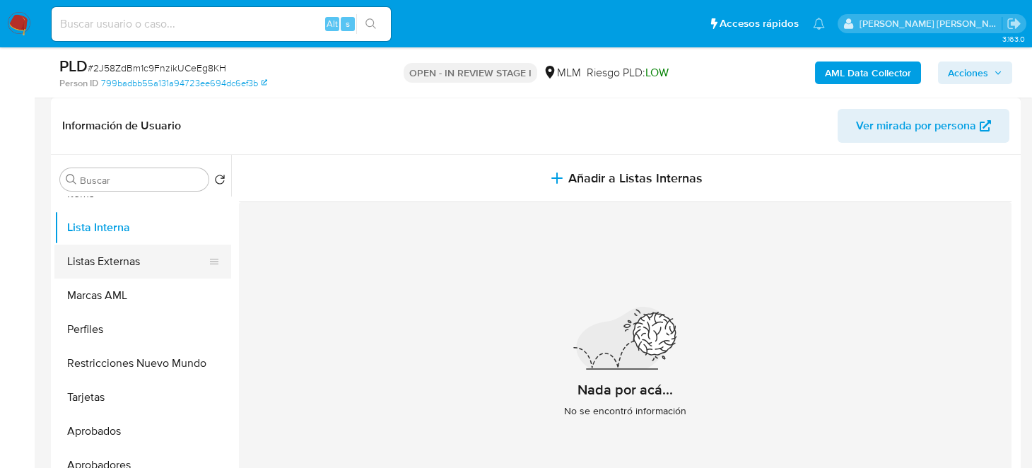
click at [129, 274] on button "Listas Externas" at bounding box center [136, 262] width 165 height 34
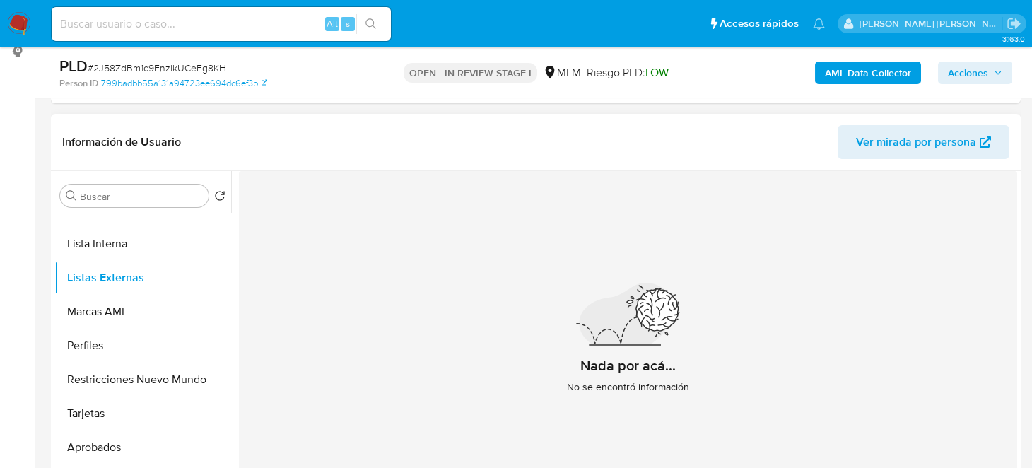
scroll to position [353, 0]
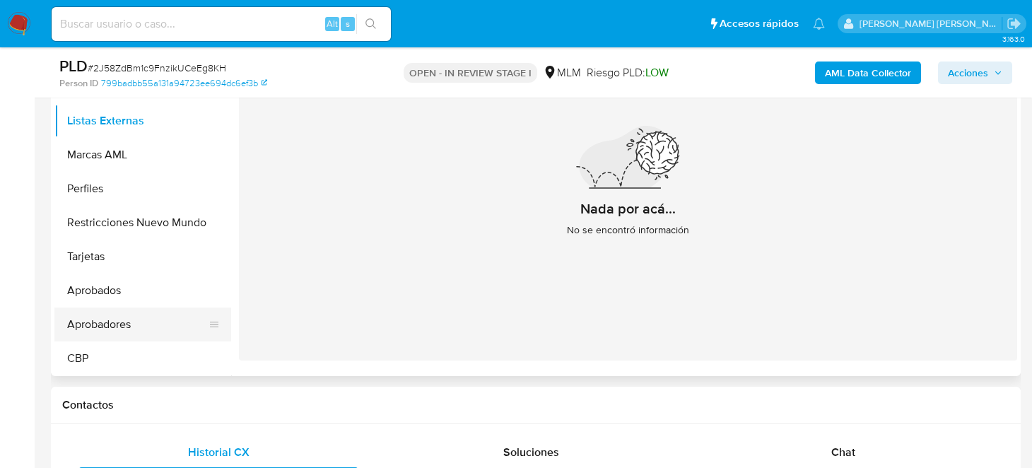
click at [112, 322] on button "Aprobadores" at bounding box center [136, 324] width 165 height 34
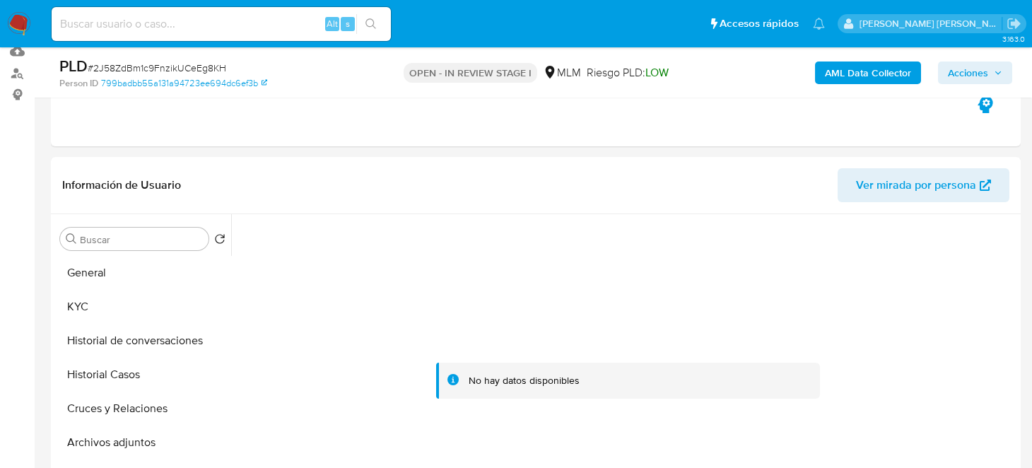
scroll to position [212, 0]
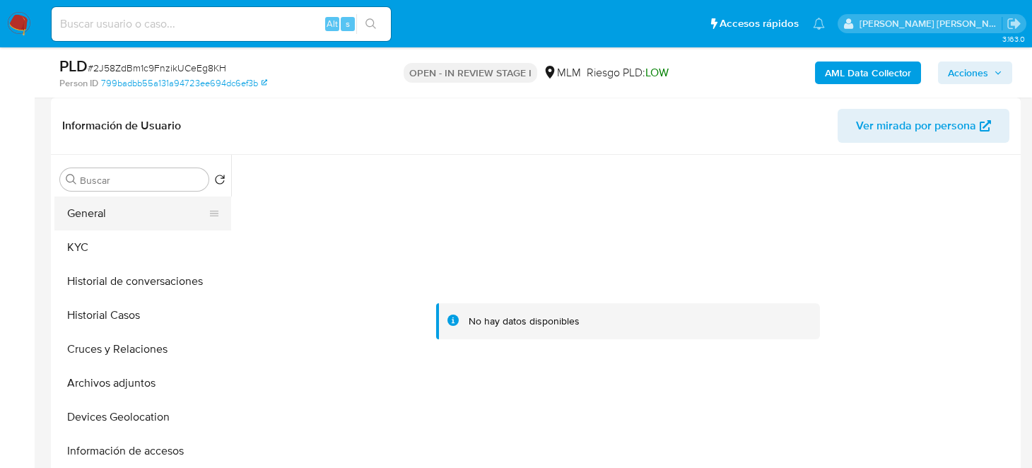
click at [77, 223] on button "General" at bounding box center [136, 214] width 165 height 34
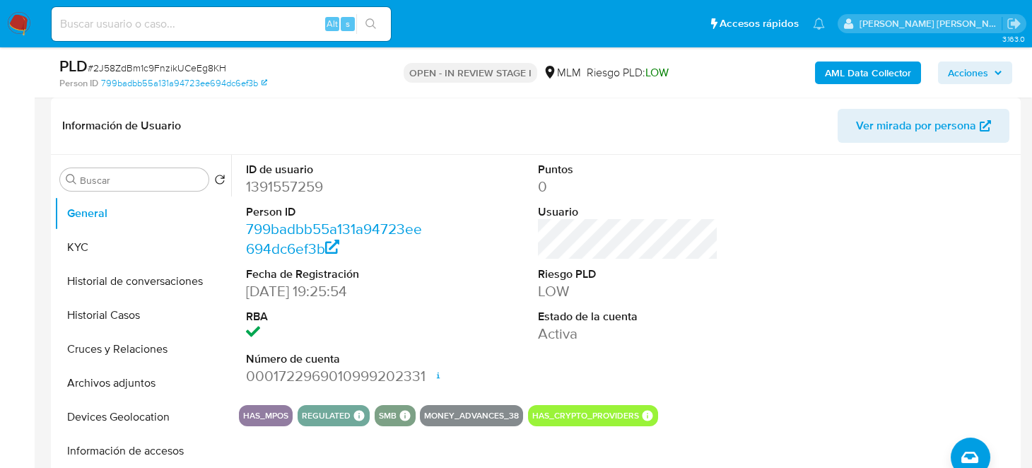
click at [754, 291] on div "ID de usuario 1391557259 Person ID 799badbb55a131a94723ee694dc6ef3b Fecha de Re…" at bounding box center [628, 274] width 778 height 239
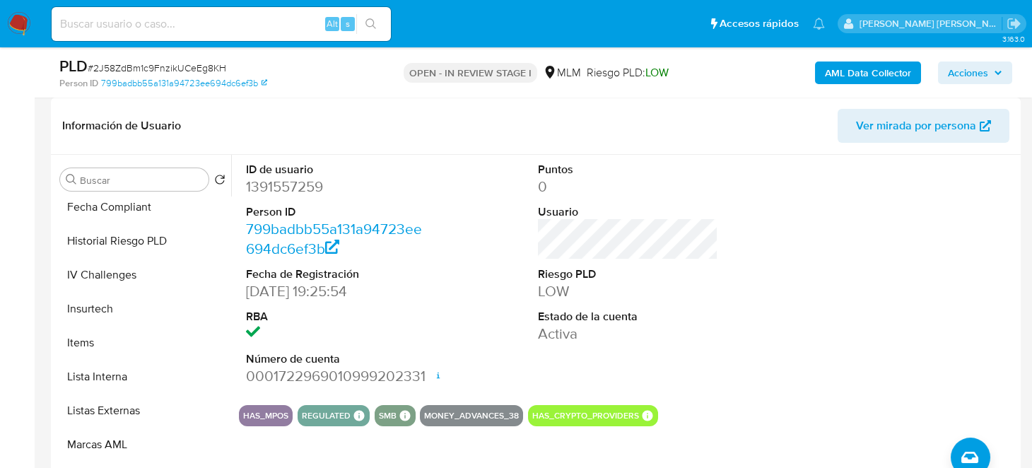
scroll to position [698, 0]
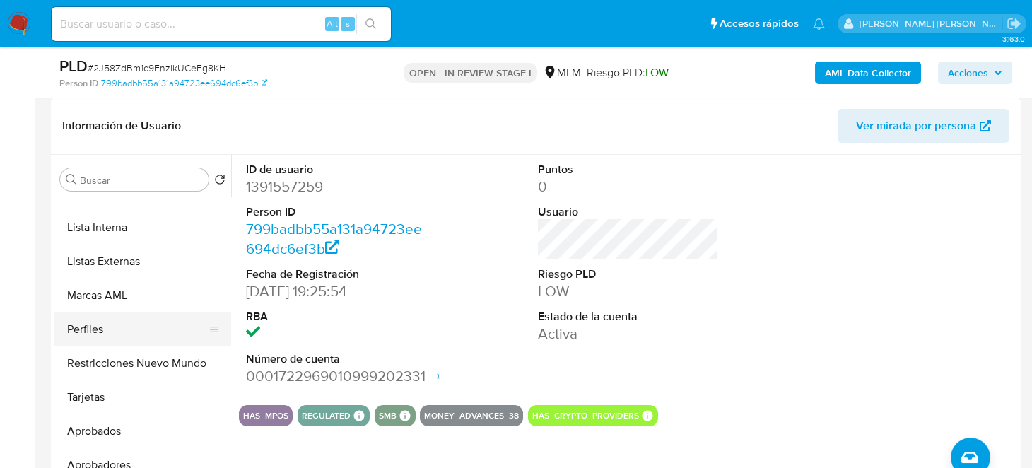
click at [132, 325] on button "Perfiles" at bounding box center [136, 329] width 165 height 34
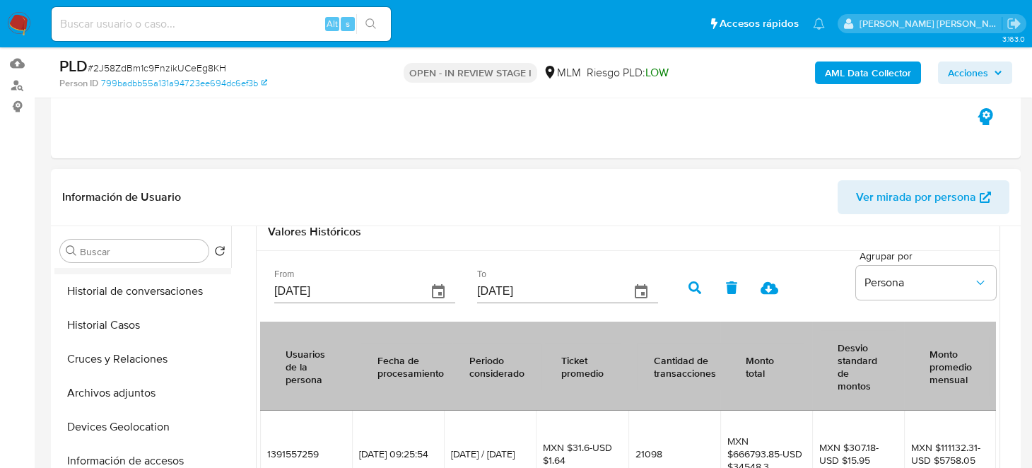
scroll to position [0, 0]
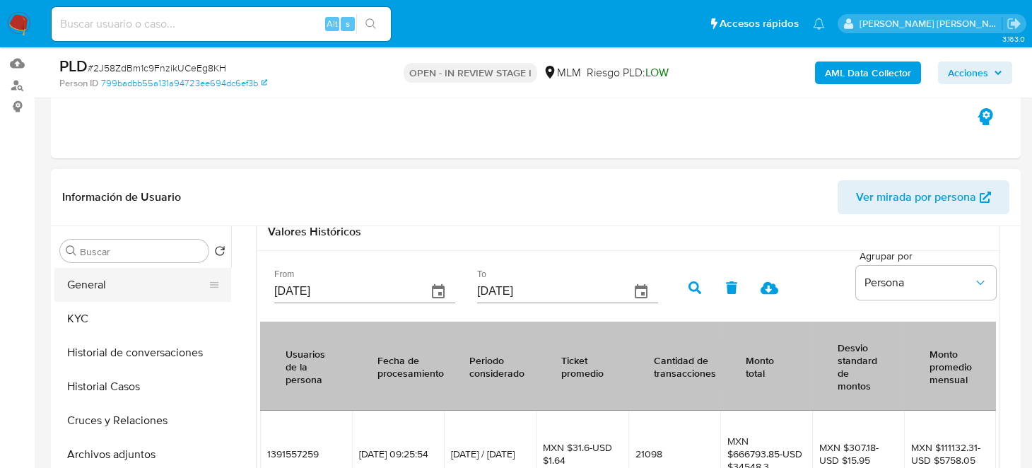
click at [110, 283] on button "General" at bounding box center [136, 285] width 165 height 34
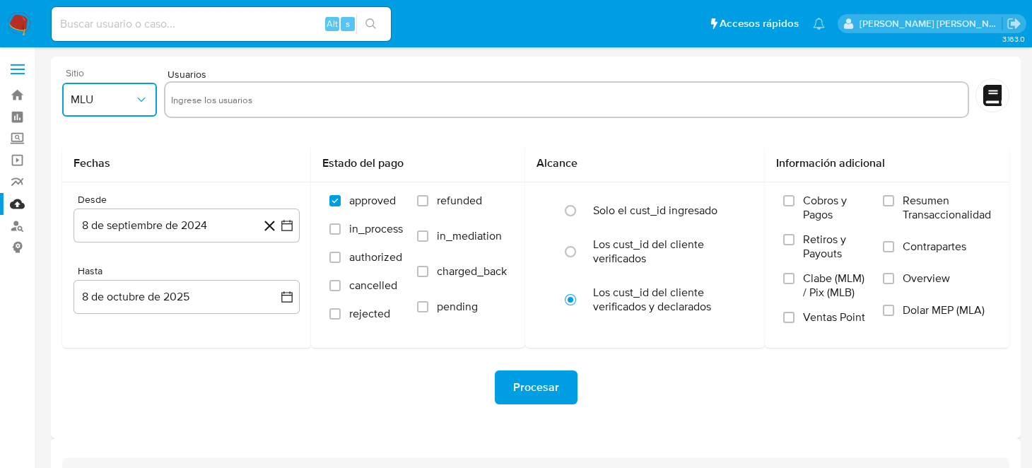
click at [156, 108] on button "MLU" at bounding box center [109, 100] width 95 height 34
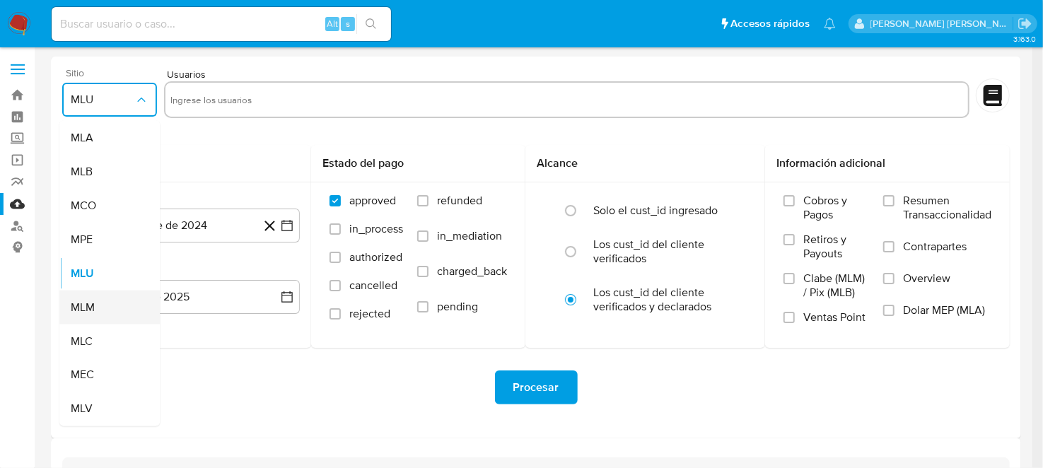
click at [90, 306] on span "MLM" at bounding box center [83, 307] width 24 height 14
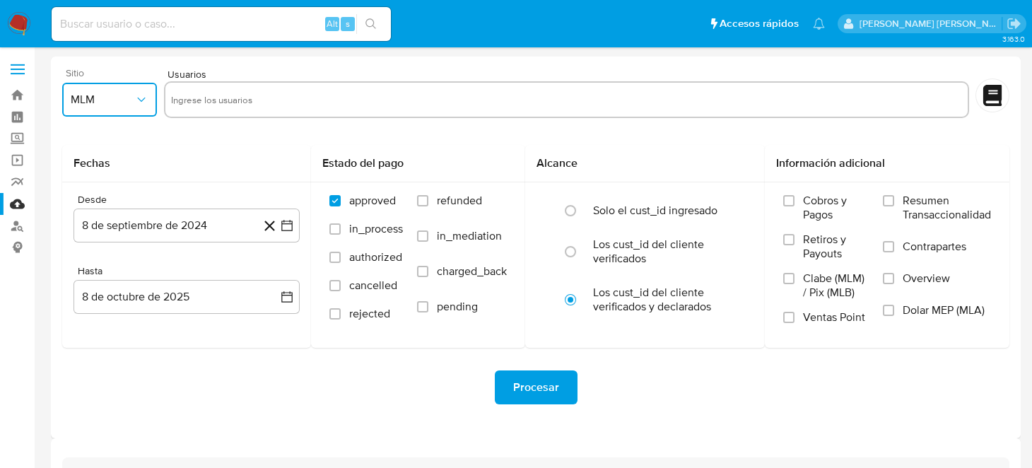
click at [262, 93] on input "text" at bounding box center [566, 99] width 791 height 23
type input "305613309"
click at [291, 221] on icon "button" at bounding box center [286, 225] width 11 height 11
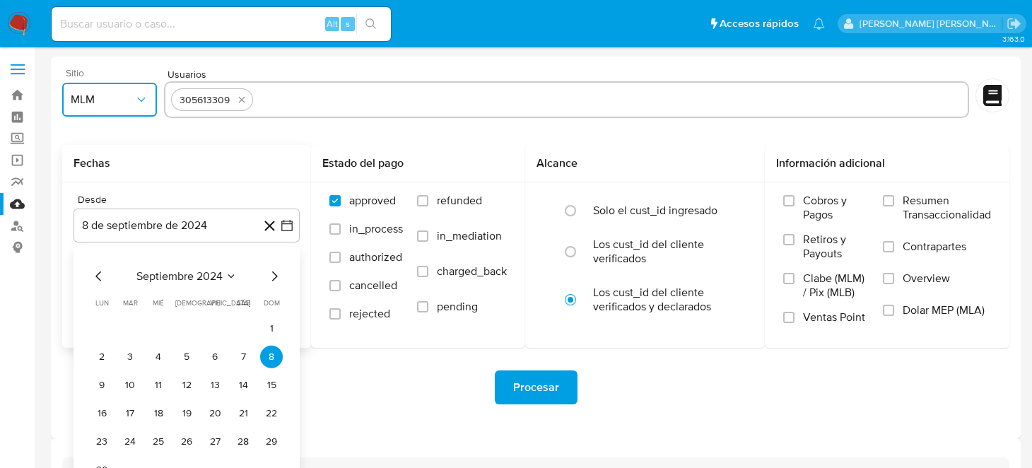
click at [274, 281] on icon "Mes siguiente" at bounding box center [274, 276] width 17 height 17
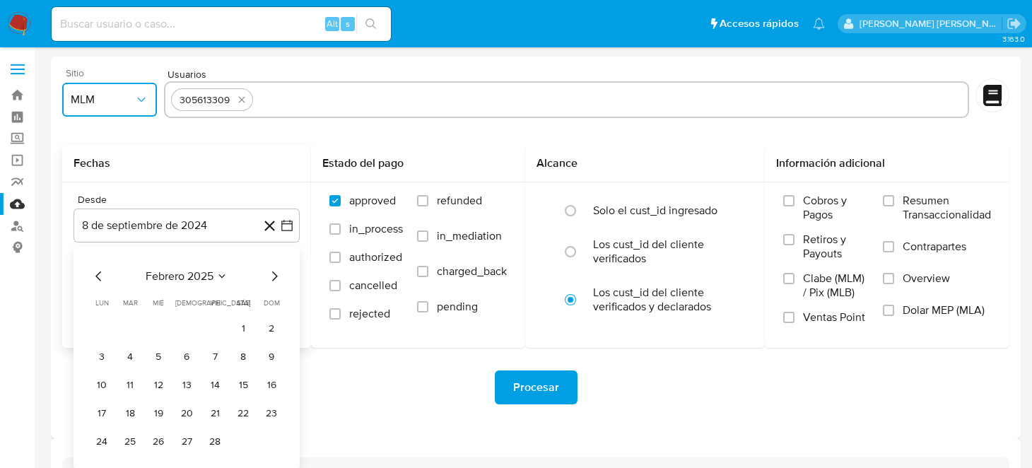
click at [274, 281] on icon "Mes siguiente" at bounding box center [274, 276] width 17 height 17
click at [105, 277] on icon "Mes anterior" at bounding box center [98, 276] width 17 height 17
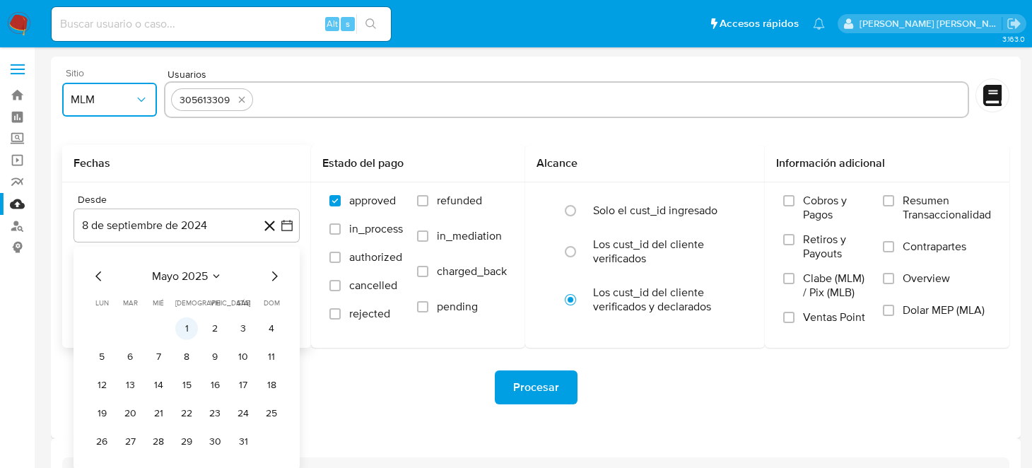
click at [180, 326] on button "1" at bounding box center [186, 328] width 23 height 23
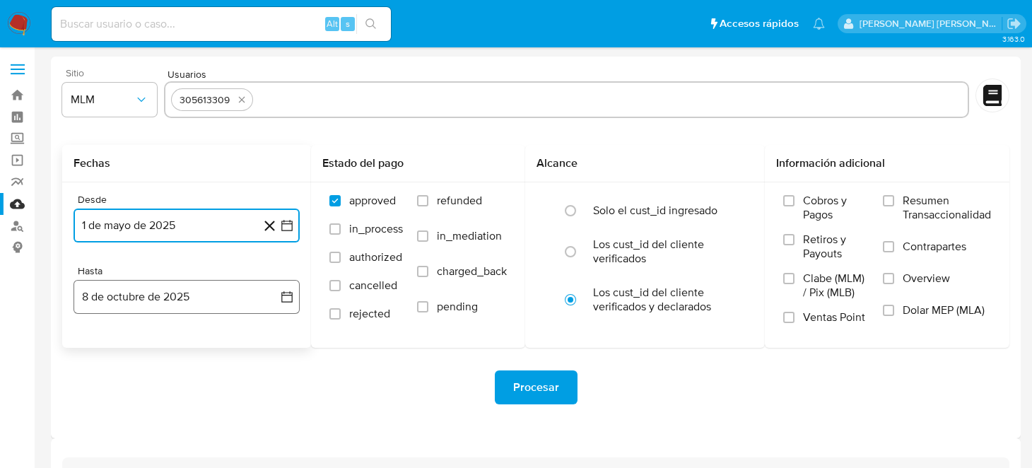
click at [281, 296] on icon "button" at bounding box center [287, 297] width 14 height 14
click at [95, 349] on icon "Mes anterior" at bounding box center [98, 347] width 17 height 17
click at [96, 349] on icon "Mes anterior" at bounding box center [98, 347] width 17 height 17
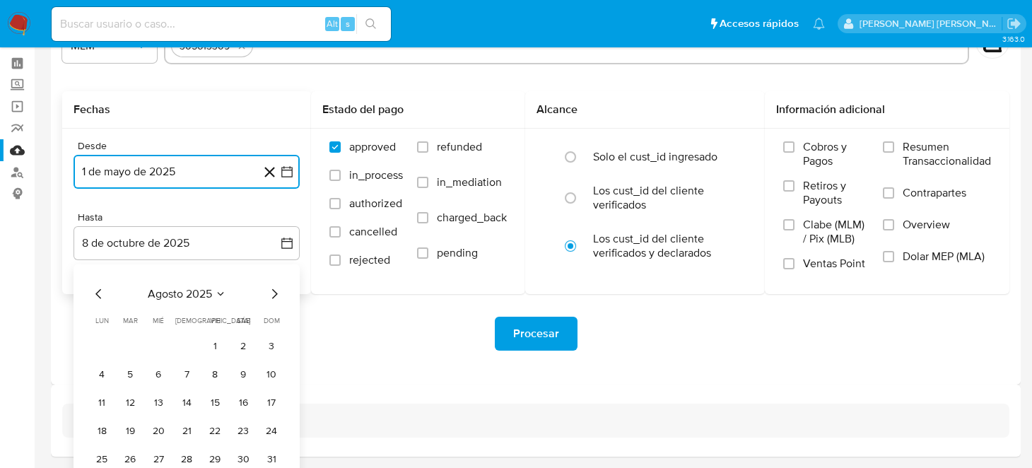
scroll to position [102, 0]
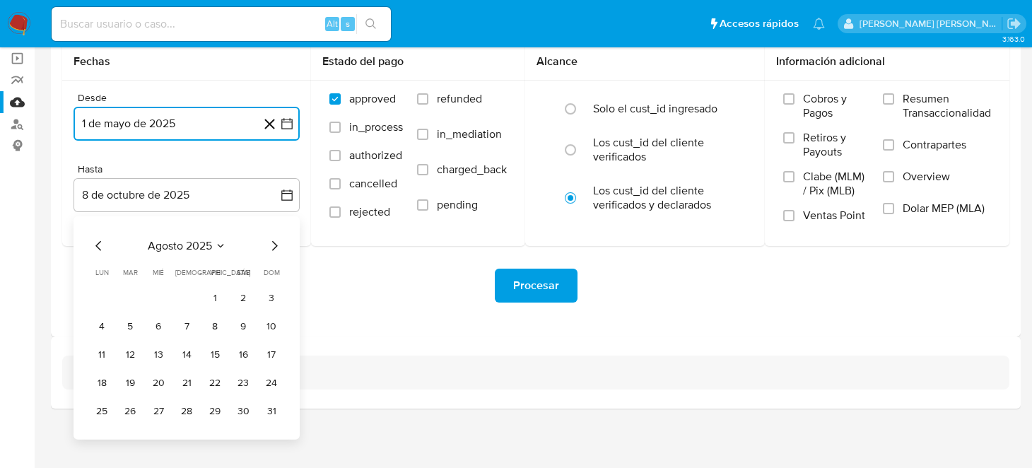
click at [274, 412] on button "31" at bounding box center [271, 411] width 23 height 23
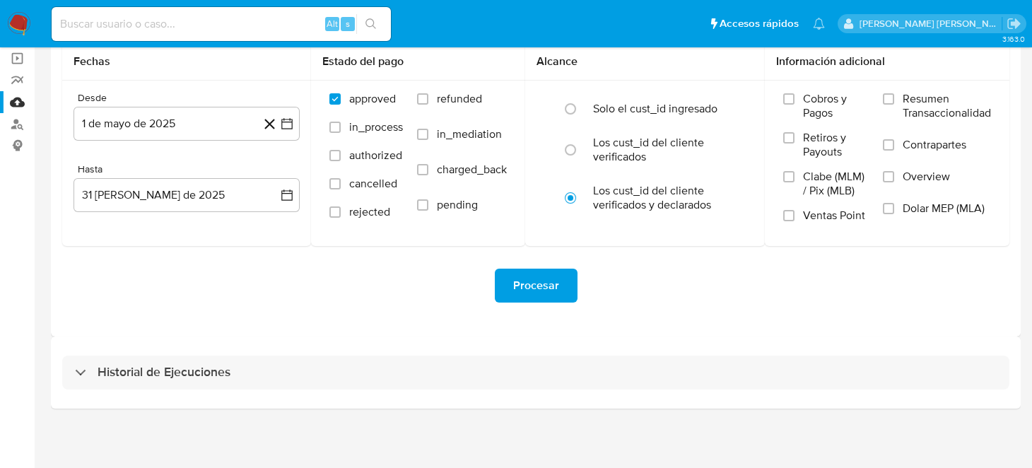
click at [344, 344] on div "Historial de Ejecuciones" at bounding box center [536, 372] width 970 height 72
click at [522, 290] on span "Procesar" at bounding box center [536, 285] width 46 height 31
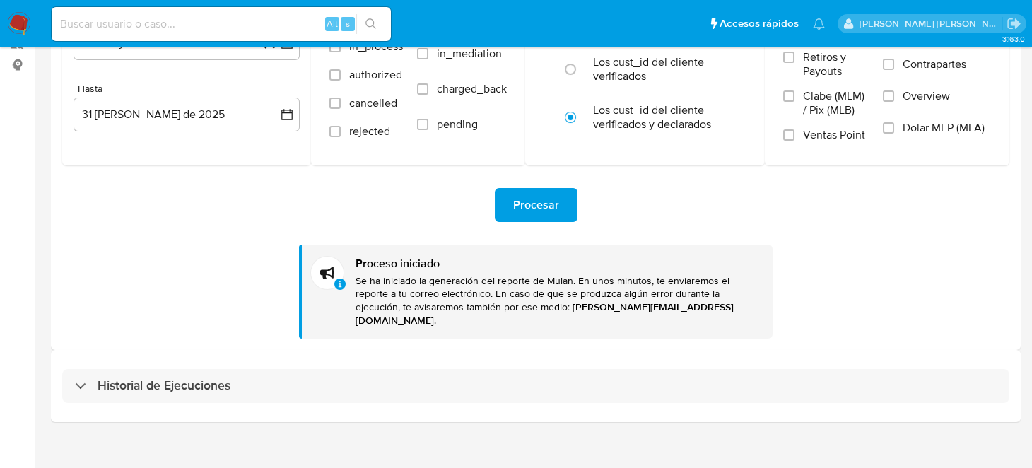
scroll to position [183, 0]
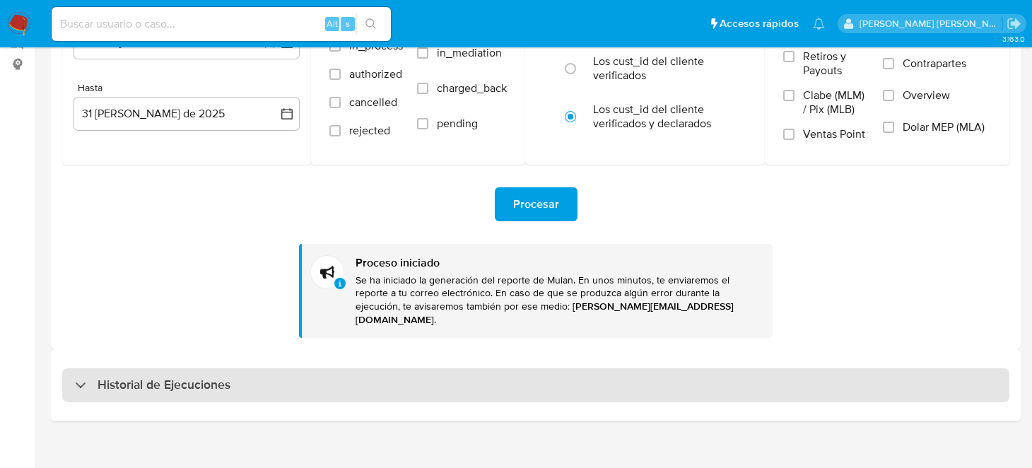
click at [79, 377] on div "Historial de Ejecuciones" at bounding box center [153, 385] width 156 height 17
select select "10"
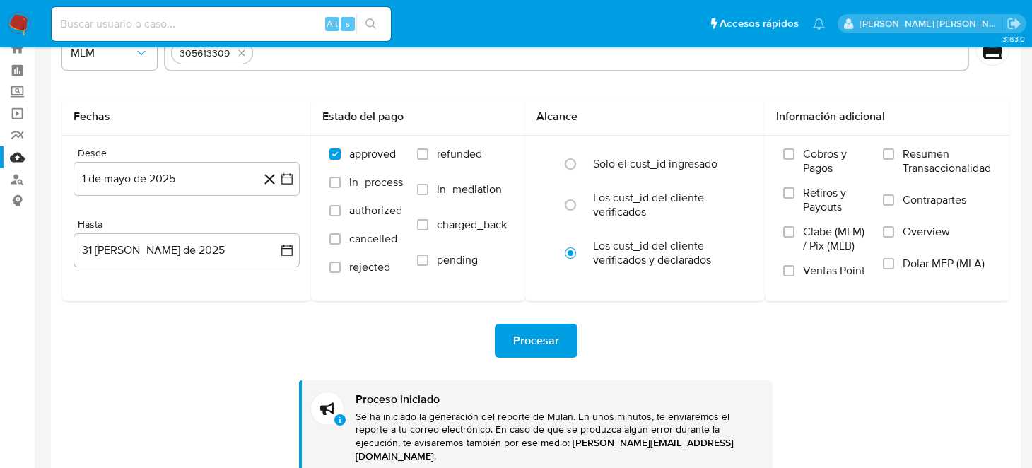
scroll to position [0, 0]
